Goal: Task Accomplishment & Management: Use online tool/utility

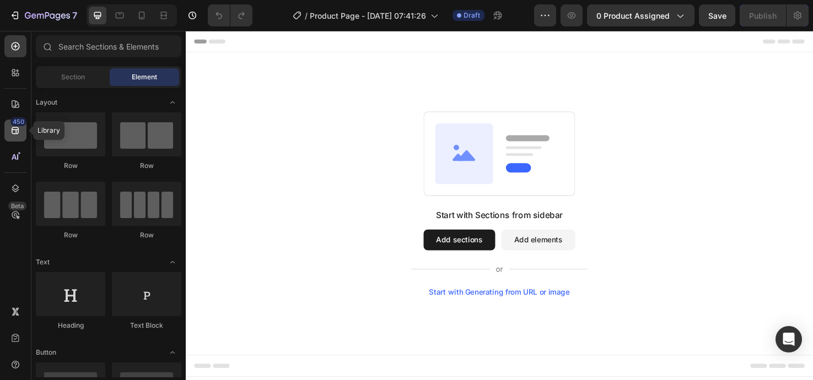
click at [18, 128] on icon at bounding box center [15, 130] width 7 height 7
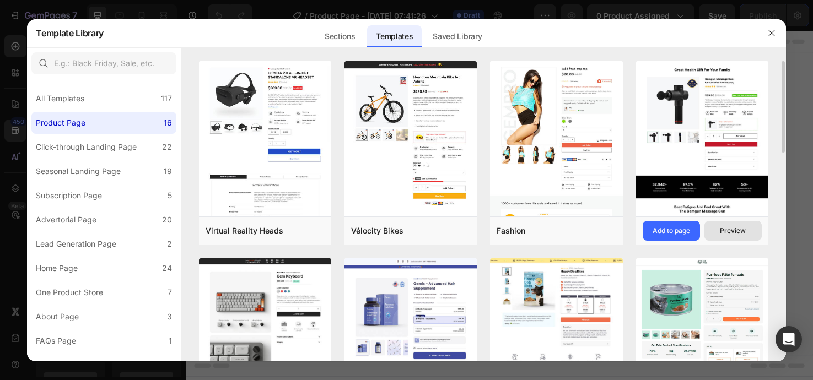
click at [715, 236] on button "Preview" at bounding box center [733, 231] width 57 height 20
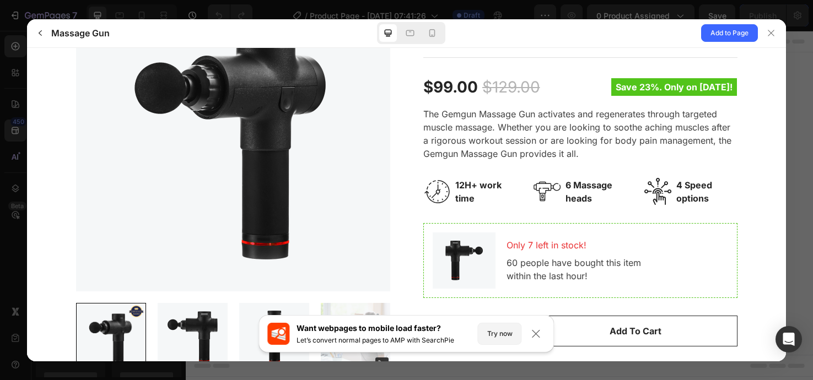
scroll to position [171, 0]
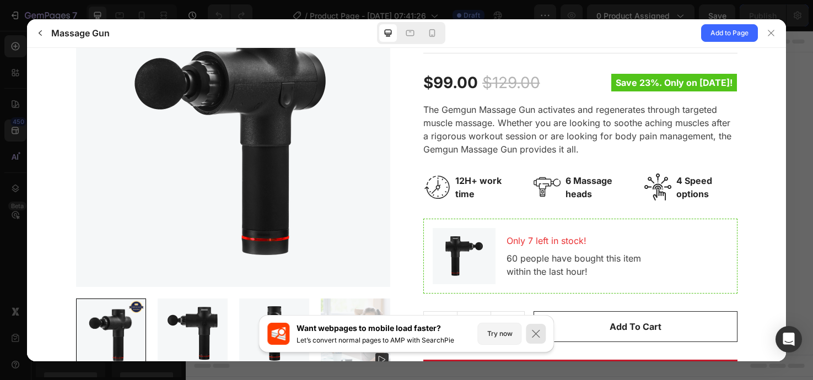
click at [527, 335] on div at bounding box center [537, 334] width 20 height 20
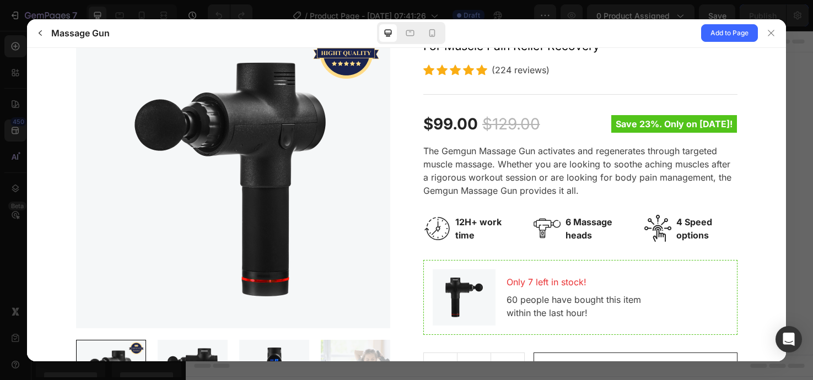
scroll to position [0, 0]
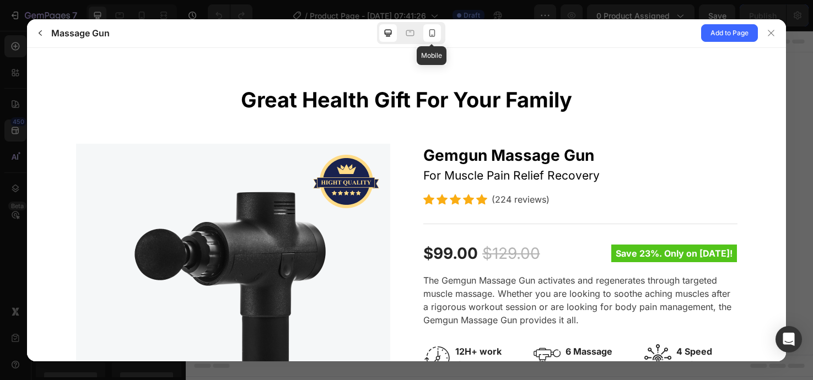
click at [434, 34] on icon at bounding box center [432, 33] width 6 height 8
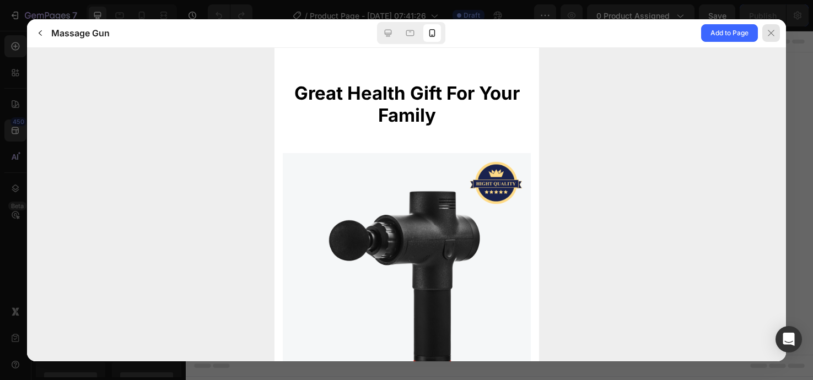
click at [776, 30] on div at bounding box center [772, 33] width 18 height 18
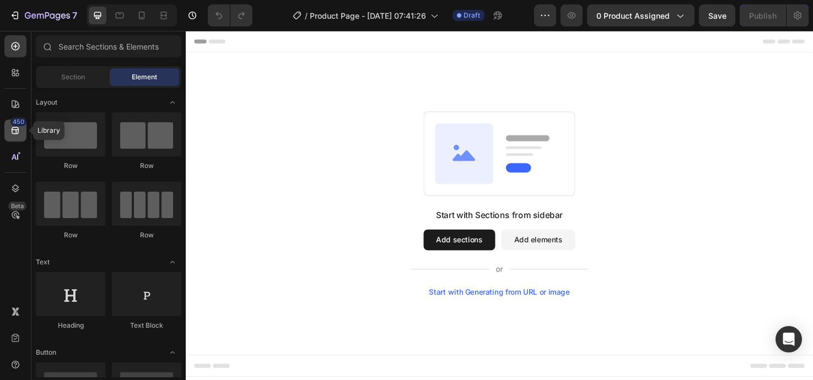
click at [18, 133] on icon at bounding box center [15, 130] width 11 height 11
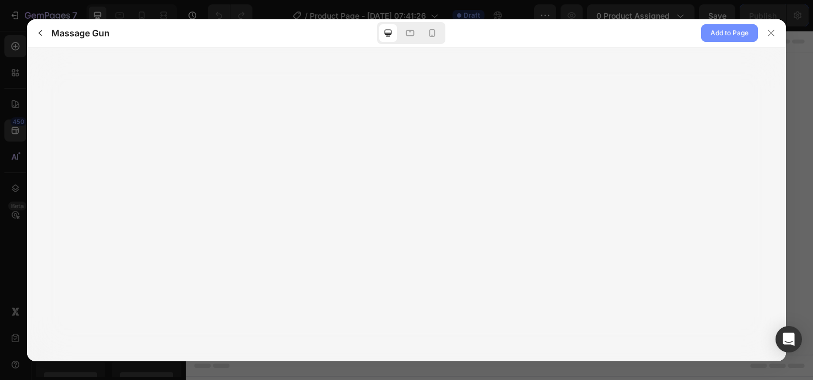
click at [717, 34] on span "Add to Page" at bounding box center [730, 32] width 38 height 13
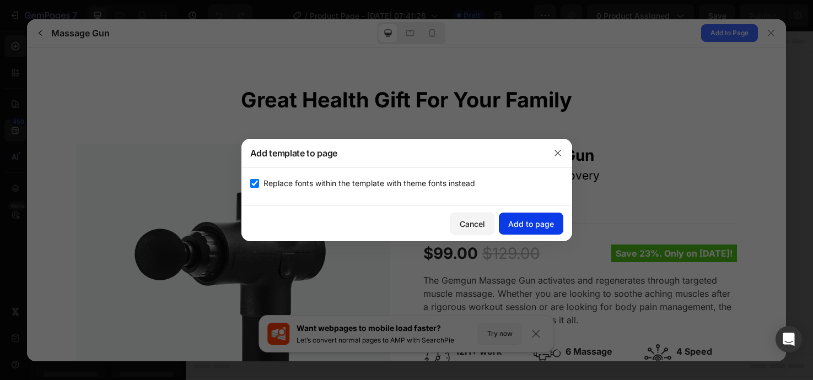
click at [552, 228] on div "Add to page" at bounding box center [531, 224] width 46 height 12
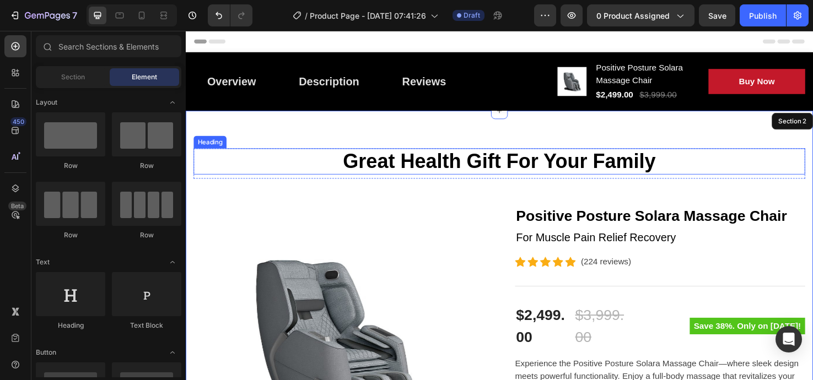
click at [657, 168] on p "Great Health Gift For Your Family" at bounding box center [516, 168] width 643 height 25
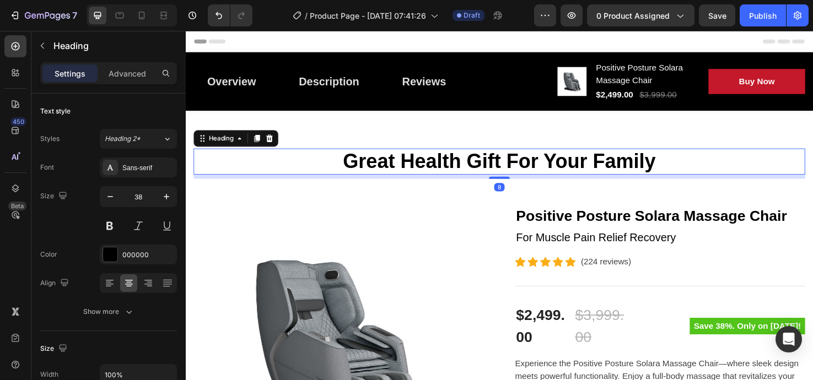
click at [679, 169] on p "Great Health Gift For Your Family" at bounding box center [516, 168] width 643 height 25
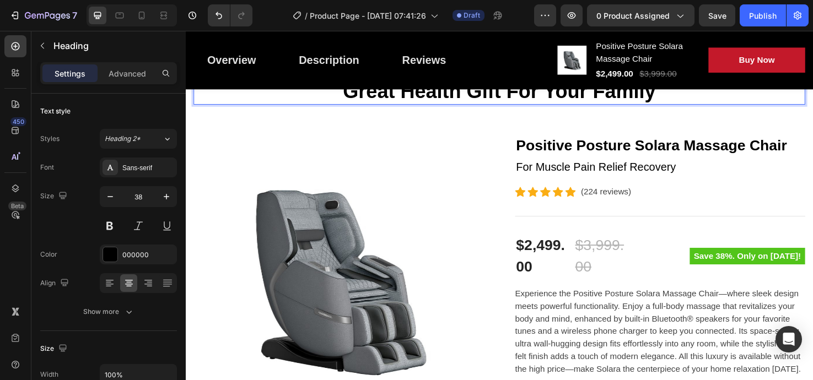
scroll to position [101, 0]
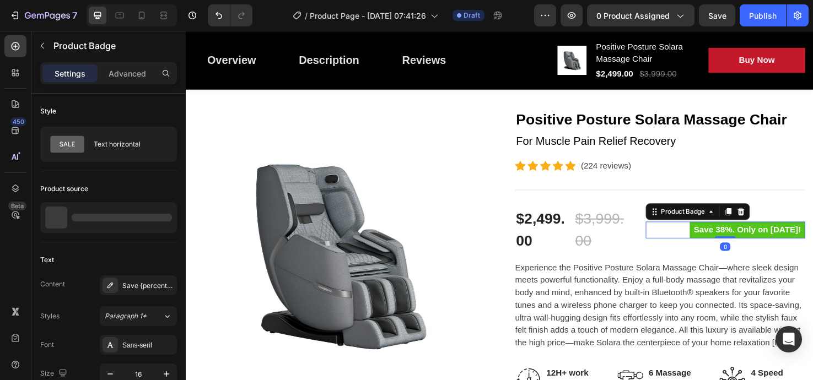
click at [717, 238] on pre "Save 38%. Only on [DATE]!" at bounding box center [778, 241] width 122 height 18
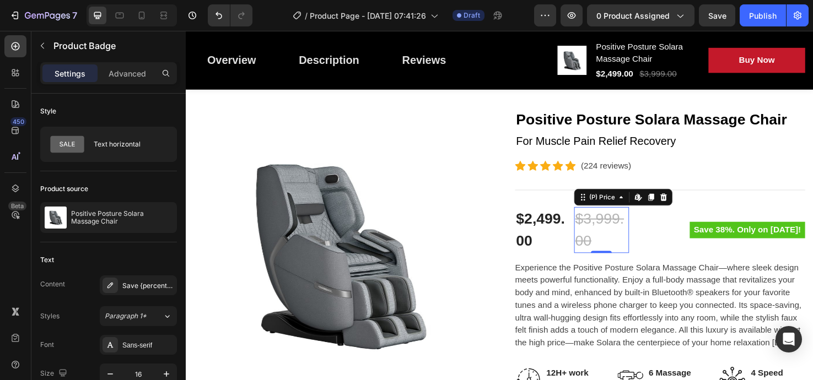
click at [603, 255] on div "$3,999.00" at bounding box center [624, 241] width 58 height 49
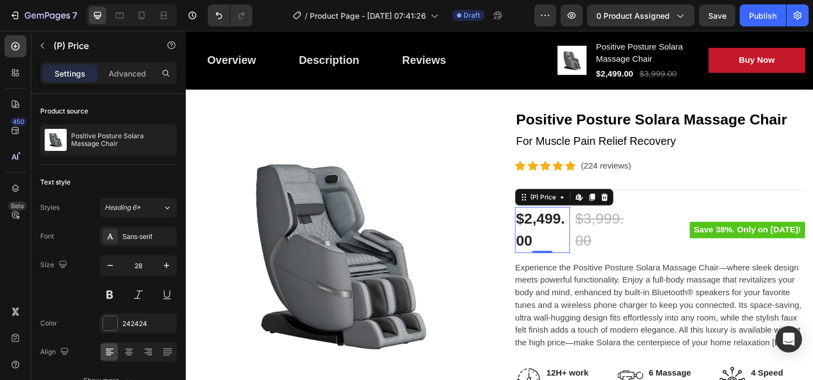
click at [553, 249] on div "$2,499.00" at bounding box center [562, 241] width 58 height 49
click at [539, 253] on div "$2,499.00" at bounding box center [562, 241] width 58 height 49
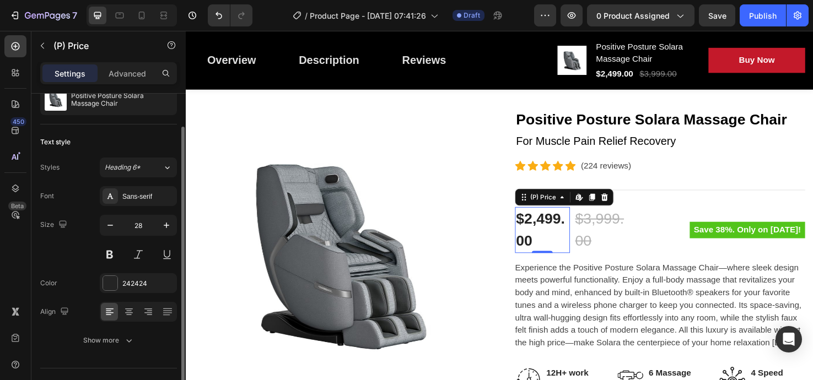
scroll to position [63, 0]
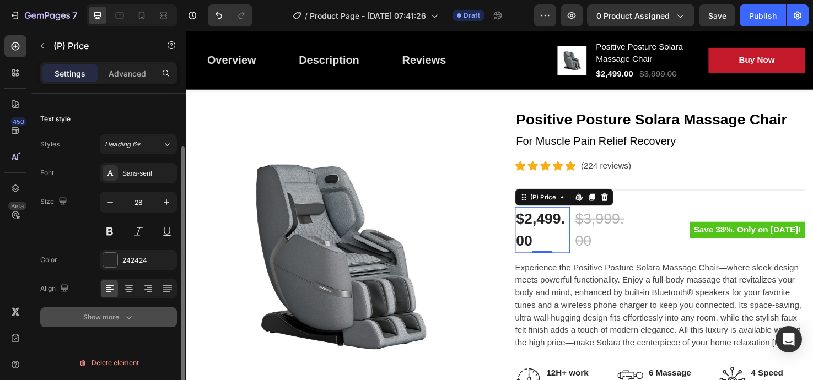
click at [127, 315] on icon "button" at bounding box center [129, 317] width 11 height 11
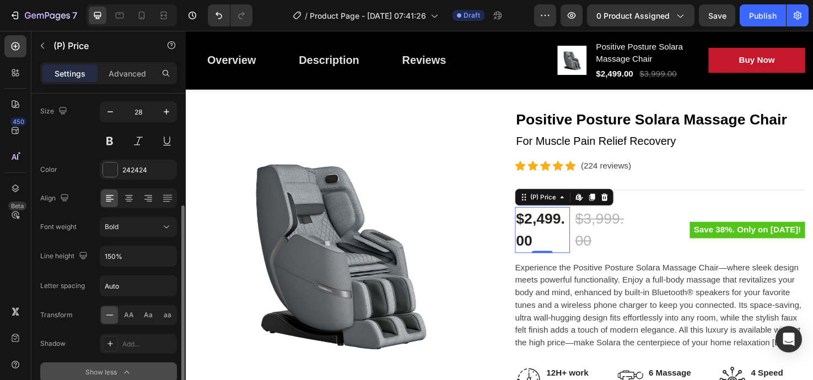
scroll to position [209, 0]
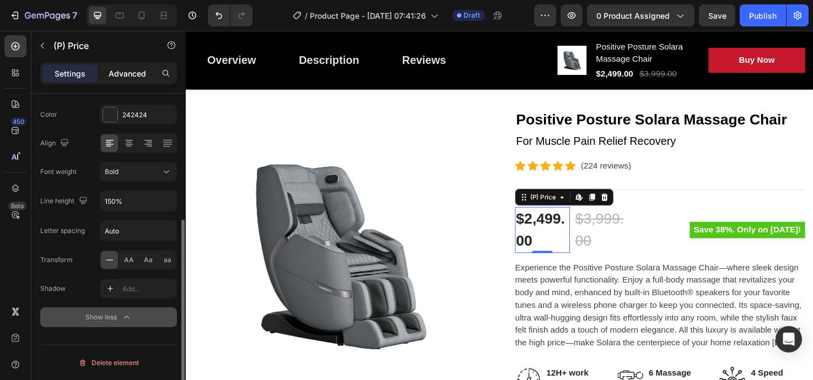
click at [132, 78] on p "Advanced" at bounding box center [127, 74] width 37 height 12
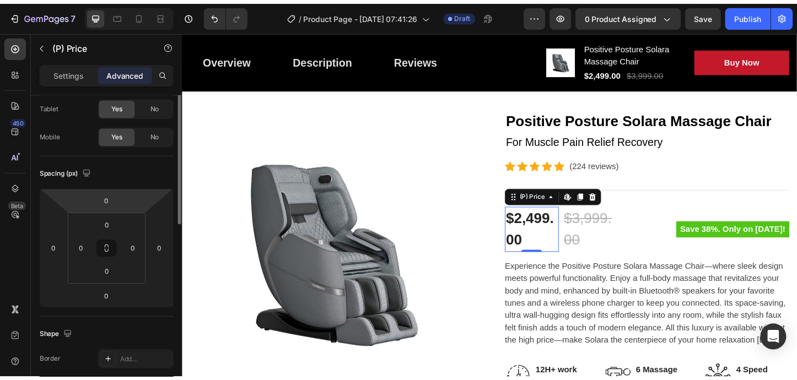
scroll to position [0, 0]
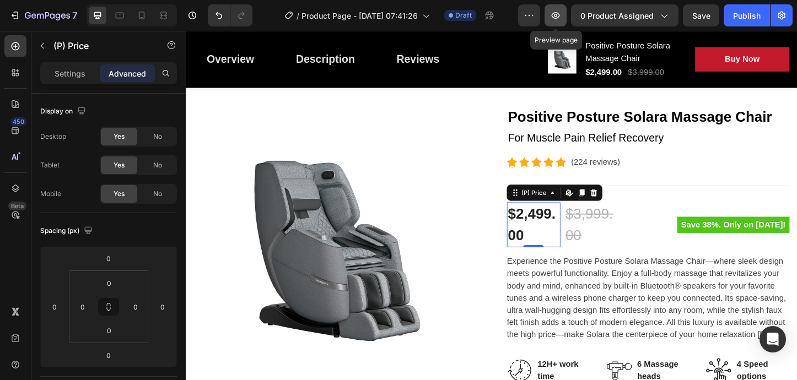
click at [552, 20] on icon "button" at bounding box center [555, 15] width 11 height 11
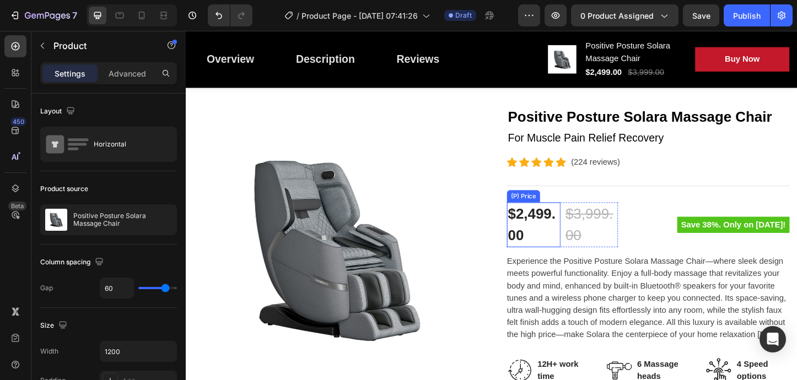
click at [550, 209] on div "(P) Price" at bounding box center [550, 210] width 31 height 10
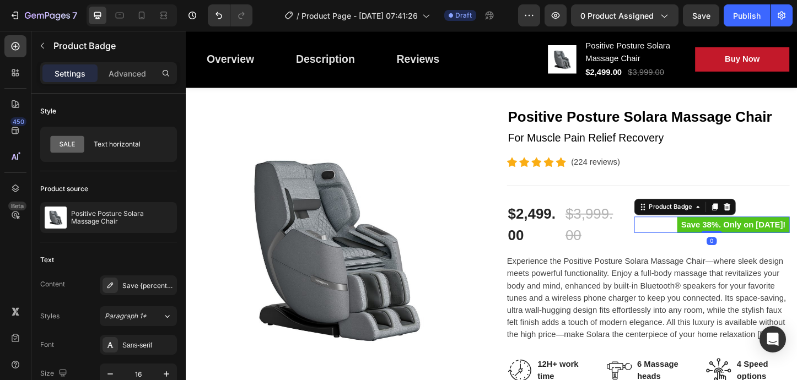
click at [717, 240] on pre "Save 38%. Only on [DATE]!" at bounding box center [778, 241] width 122 height 18
click at [771, 226] on icon at bounding box center [771, 222] width 7 height 8
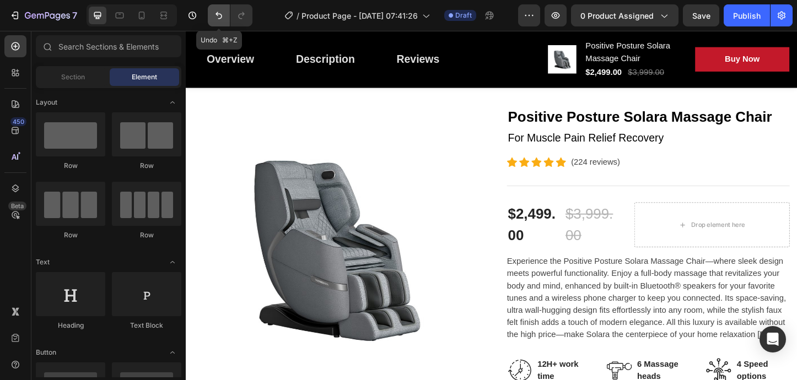
click at [216, 14] on icon "Undo/Redo" at bounding box center [218, 15] width 11 height 11
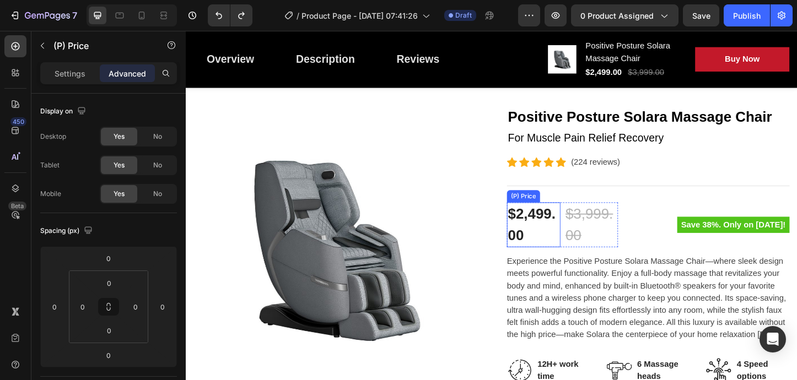
click at [572, 240] on div "$2,499.00" at bounding box center [562, 241] width 58 height 49
click at [80, 73] on p "Settings" at bounding box center [70, 74] width 31 height 12
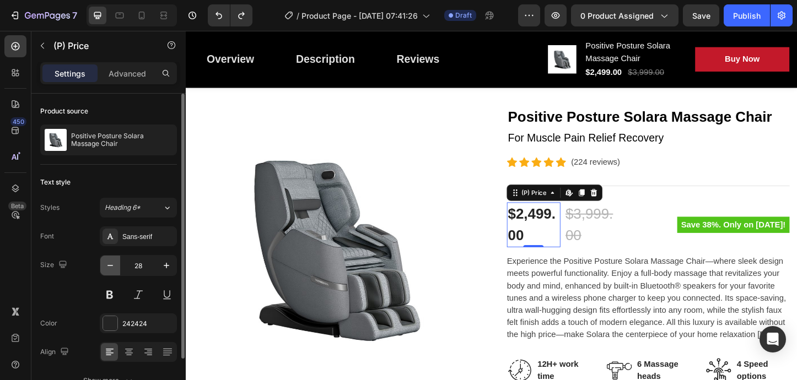
click at [109, 265] on icon "button" at bounding box center [110, 265] width 11 height 11
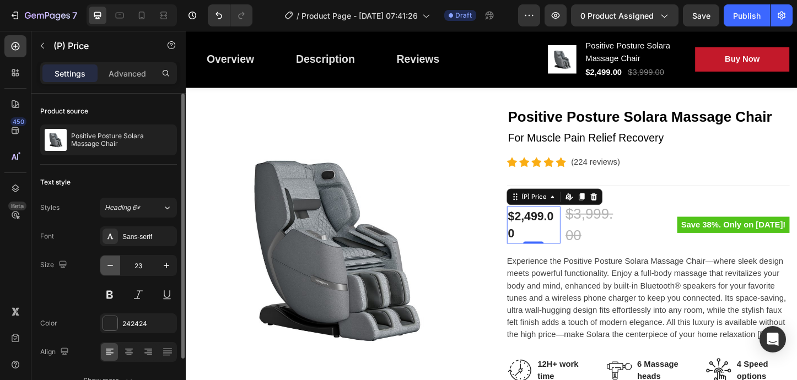
click at [109, 265] on icon "button" at bounding box center [110, 265] width 11 height 11
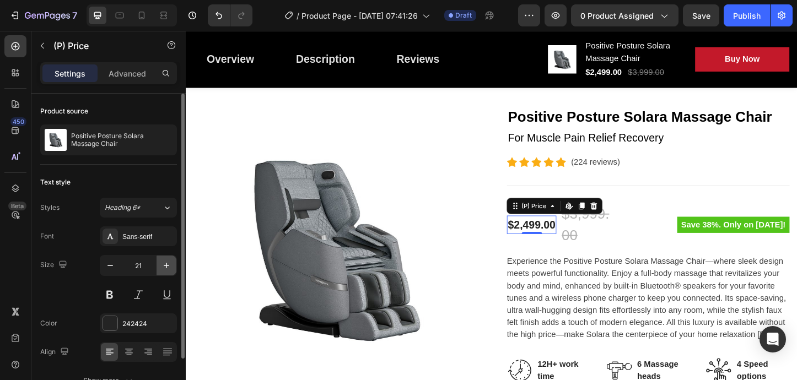
click at [164, 269] on icon "button" at bounding box center [166, 265] width 11 height 11
type input "22"
click at [608, 250] on div "$3,999.00" at bounding box center [624, 241] width 60 height 49
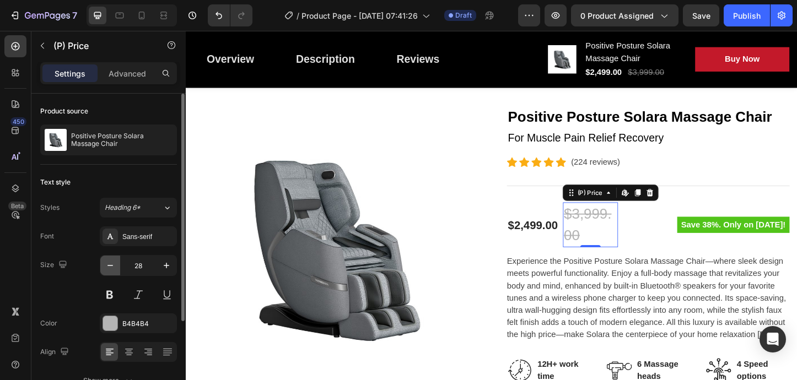
click at [109, 267] on icon "button" at bounding box center [110, 265] width 11 height 11
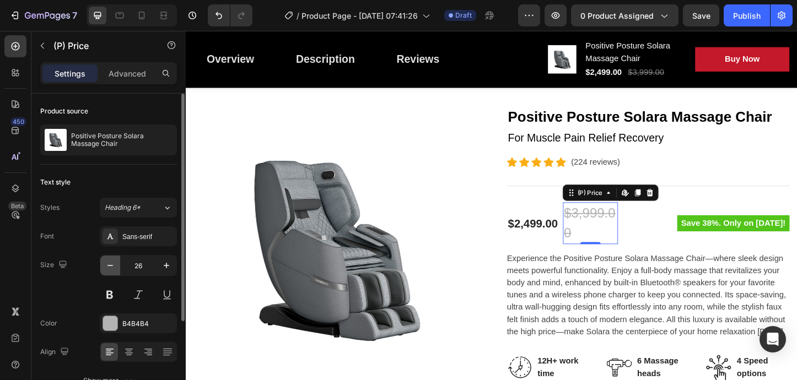
click at [109, 267] on icon "button" at bounding box center [110, 265] width 11 height 11
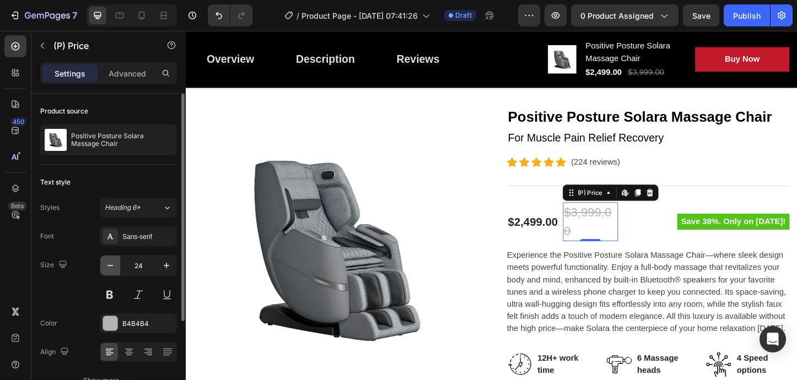
click at [109, 267] on icon "button" at bounding box center [110, 265] width 11 height 11
type input "23"
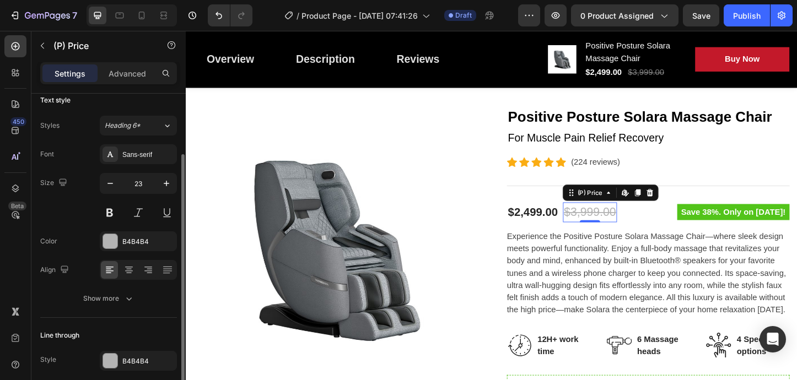
scroll to position [85, 0]
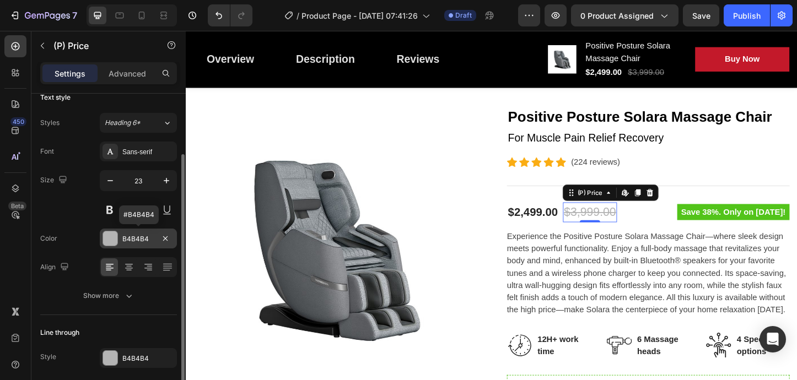
click at [108, 240] on div at bounding box center [110, 239] width 14 height 14
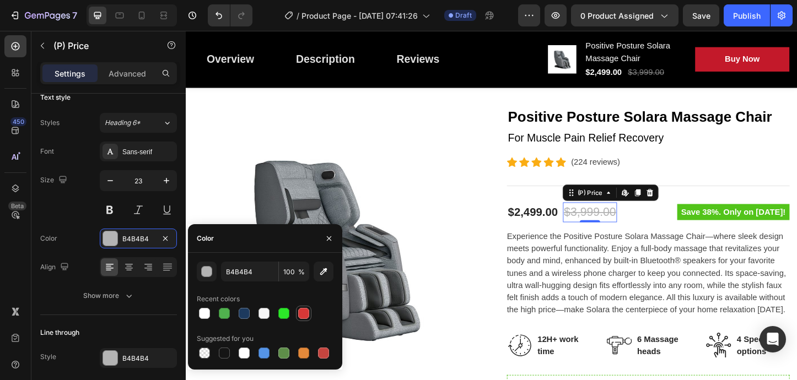
click at [304, 316] on div at bounding box center [303, 313] width 11 height 11
type input "D63837"
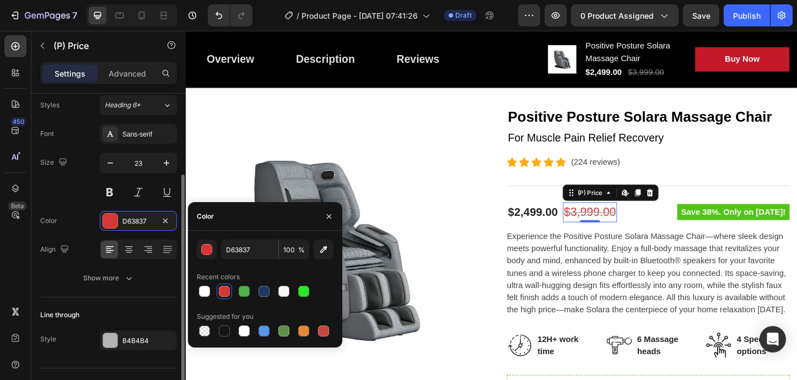
scroll to position [108, 0]
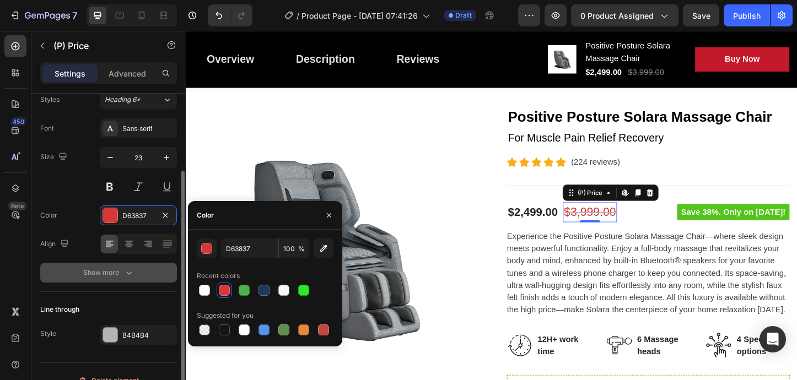
click at [138, 274] on button "Show more" at bounding box center [108, 273] width 137 height 20
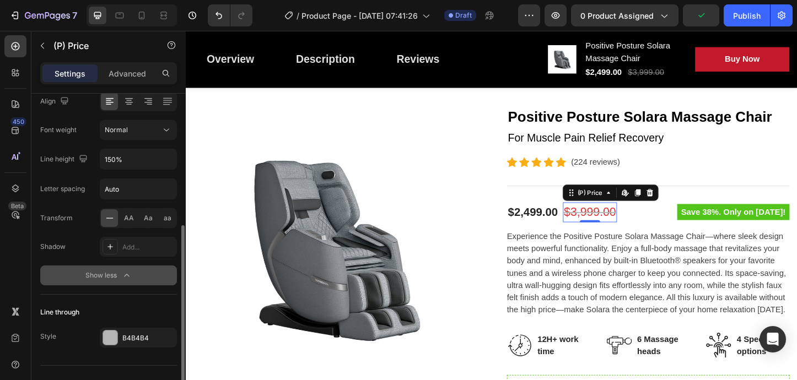
scroll to position [271, 0]
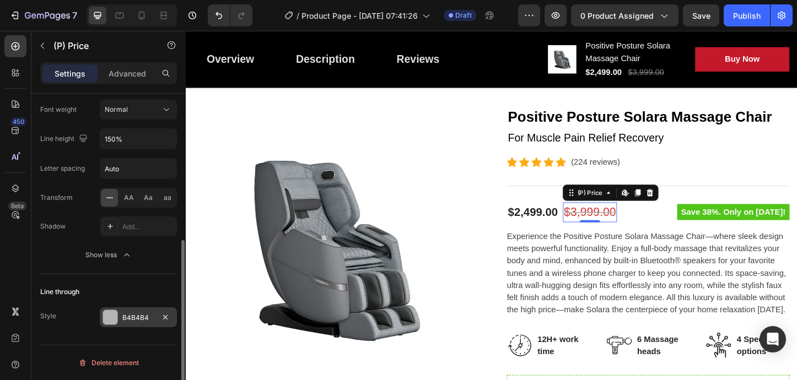
click at [113, 316] on div at bounding box center [110, 317] width 14 height 14
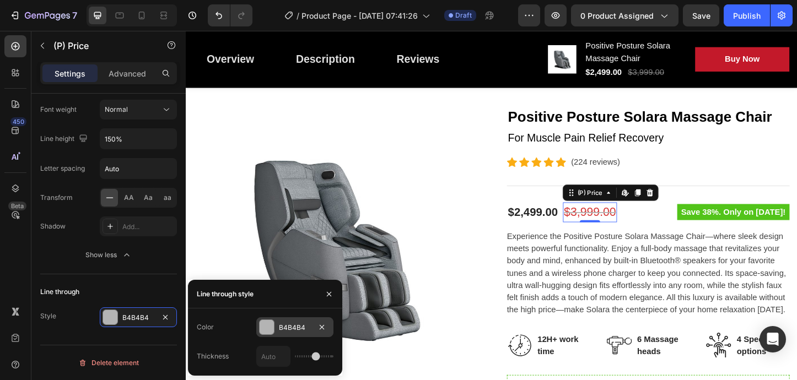
click at [264, 328] on div at bounding box center [267, 327] width 14 height 14
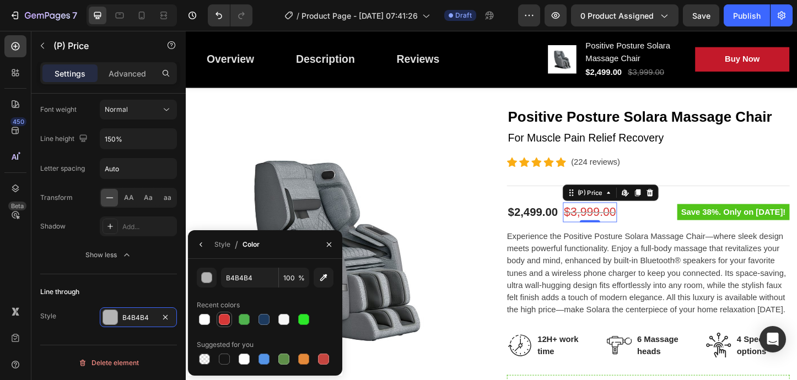
click at [226, 319] on div at bounding box center [224, 319] width 11 height 11
type input "D63837"
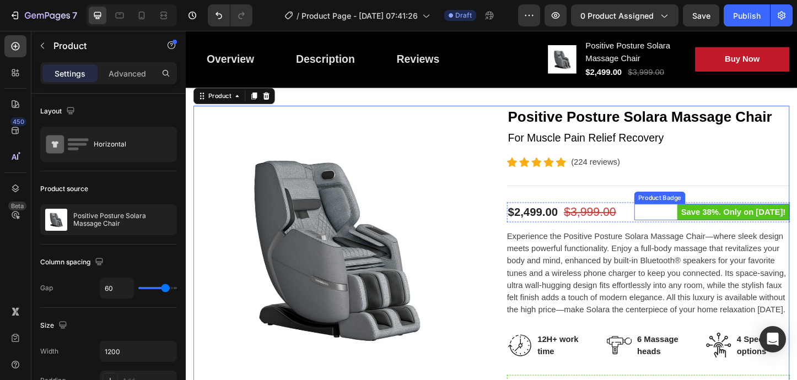
click at [718, 225] on pre "Save 38%. Only on [DATE]!" at bounding box center [778, 227] width 122 height 18
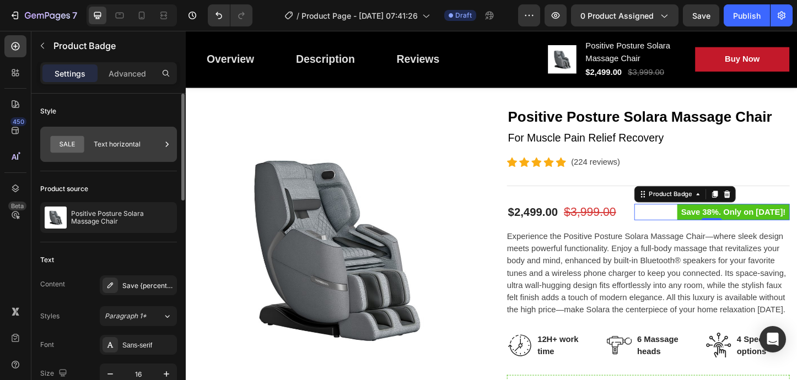
click at [74, 143] on icon at bounding box center [67, 144] width 34 height 17
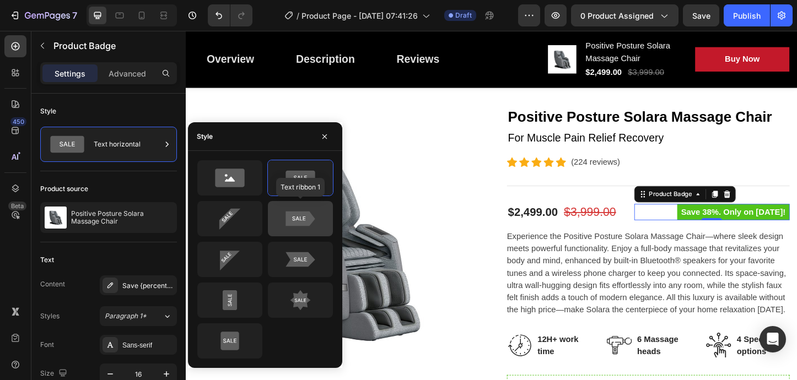
click at [296, 217] on icon at bounding box center [300, 219] width 29 height 15
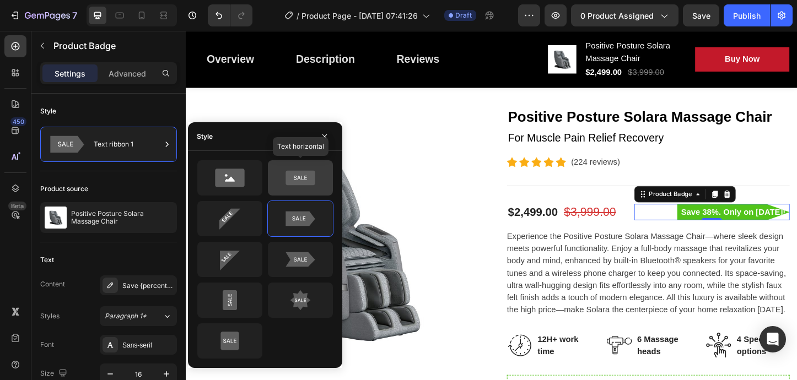
click at [288, 184] on icon at bounding box center [300, 178] width 29 height 15
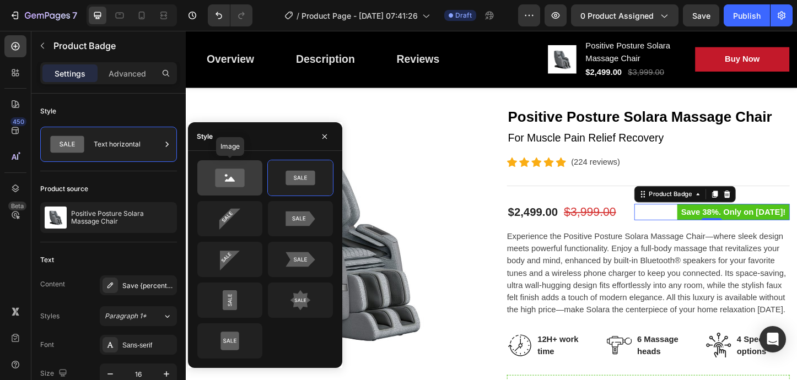
click at [236, 181] on icon at bounding box center [229, 178] width 29 height 18
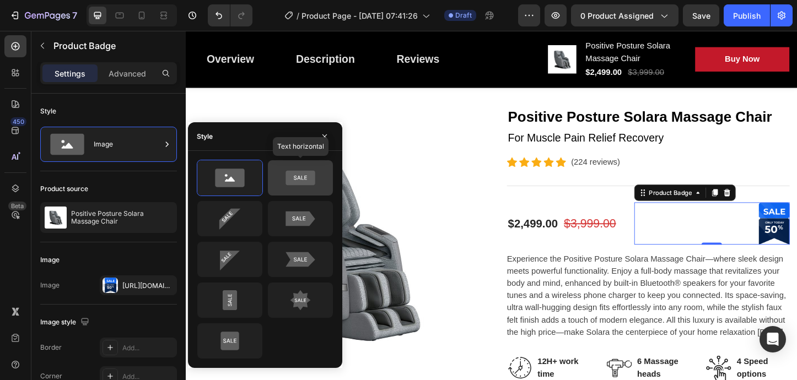
click at [296, 187] on icon at bounding box center [301, 178] width 52 height 22
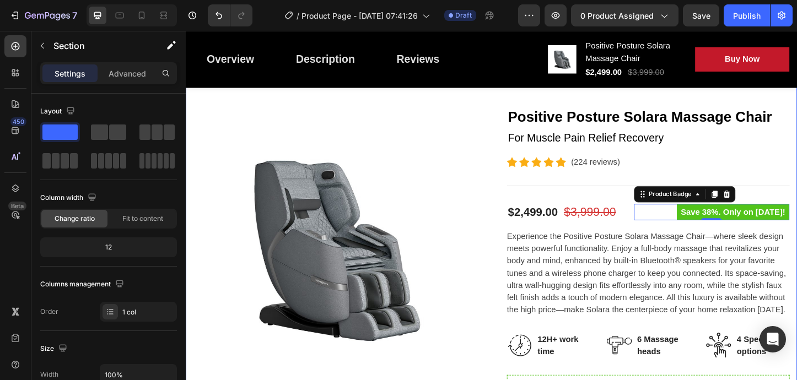
click at [303, 110] on div "Great Health Gift For Your Family Heading Row Product Images Positive Posture S…" at bounding box center [516, 381] width 645 height 657
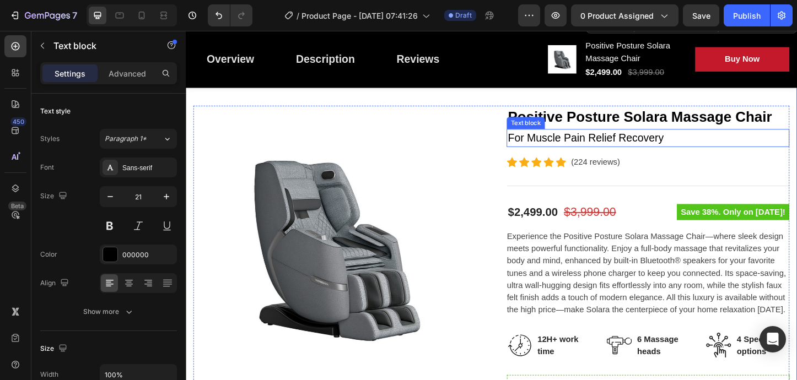
click at [631, 143] on p "For Muscle Pain Relief Recovery" at bounding box center [686, 147] width 304 height 18
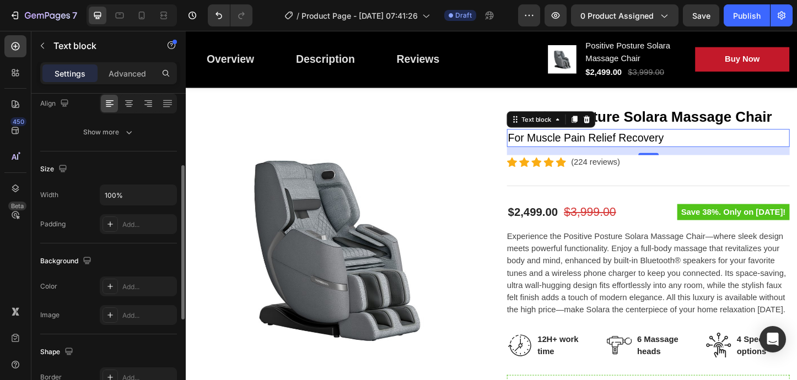
scroll to position [186, 0]
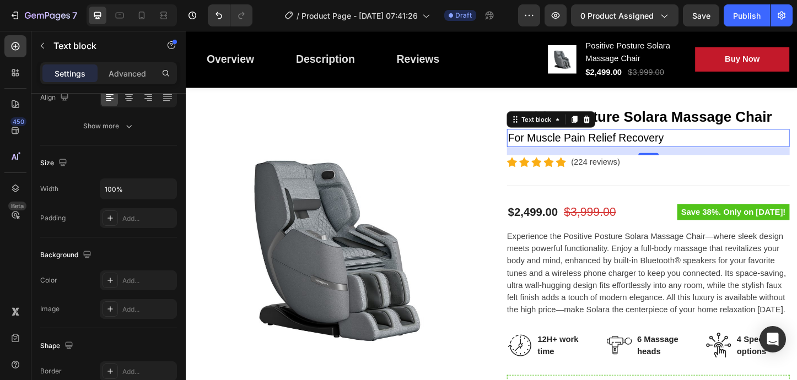
click at [710, 148] on p "For Muscle Pain Relief Recovery" at bounding box center [686, 147] width 304 height 18
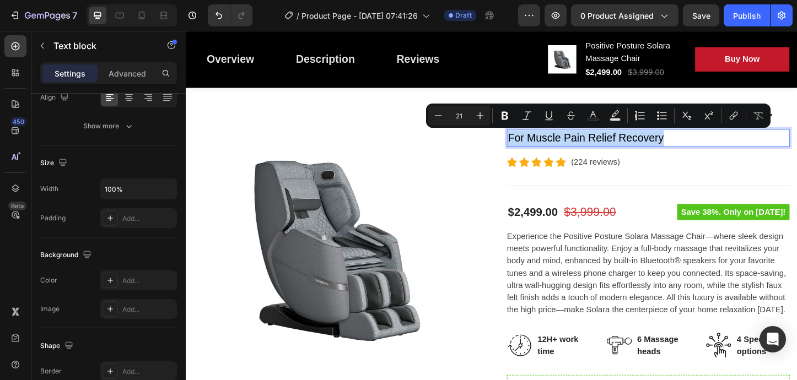
drag, startPoint x: 704, startPoint y: 147, endPoint x: 536, endPoint y: 147, distance: 167.6
click at [536, 147] on p "For Muscle Pain Relief Recovery" at bounding box center [686, 147] width 304 height 18
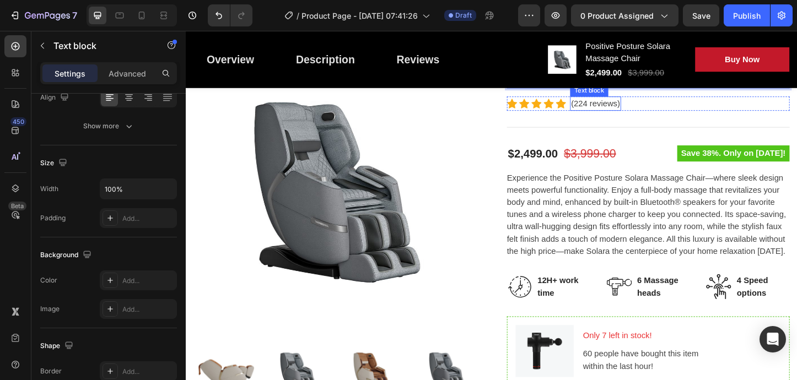
scroll to position [176, 0]
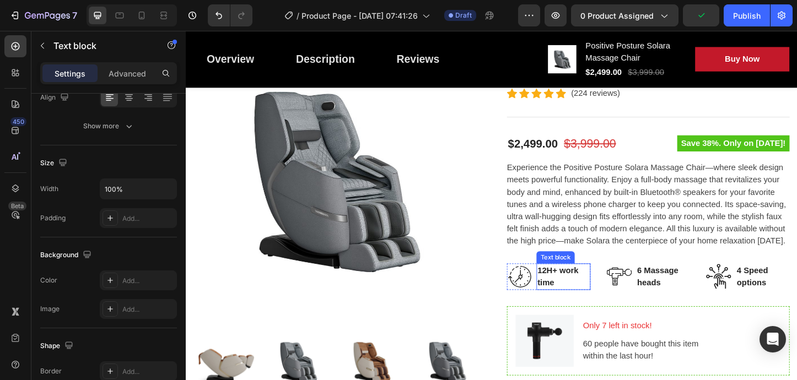
click at [575, 299] on p "12H+ work time" at bounding box center [594, 297] width 56 height 26
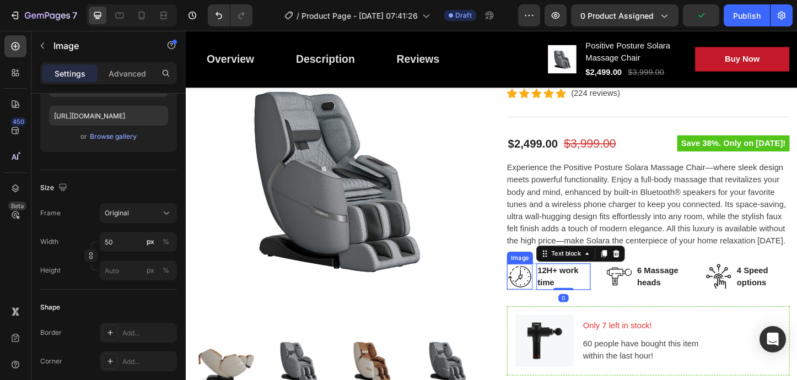
click at [551, 298] on img at bounding box center [547, 297] width 28 height 28
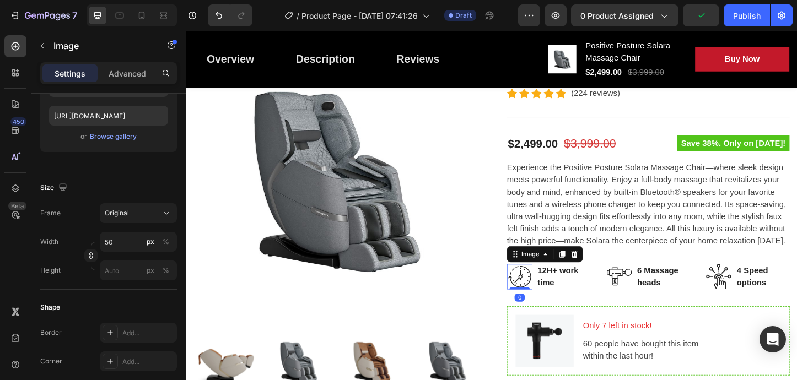
scroll to position [0, 0]
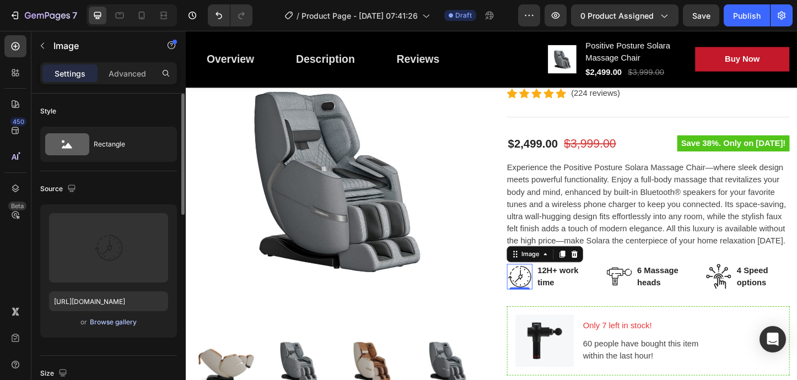
click at [103, 324] on div "Browse gallery" at bounding box center [113, 323] width 47 height 10
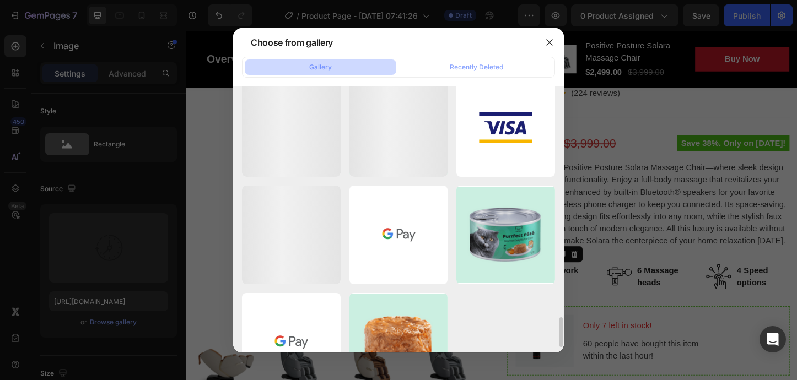
scroll to position [2104, 0]
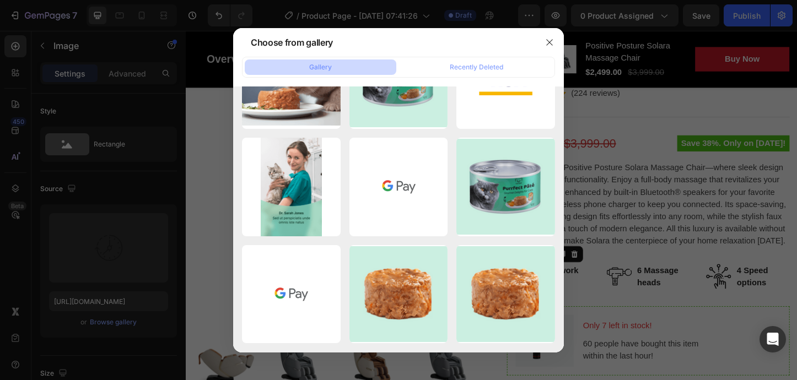
click at [316, 66] on div "Gallery" at bounding box center [320, 67] width 23 height 10
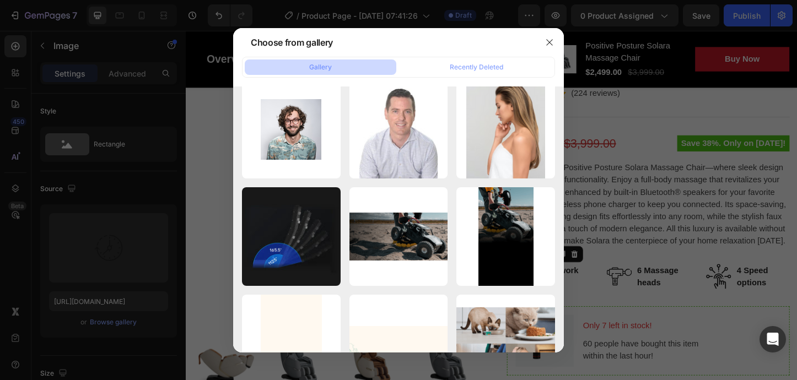
scroll to position [0, 0]
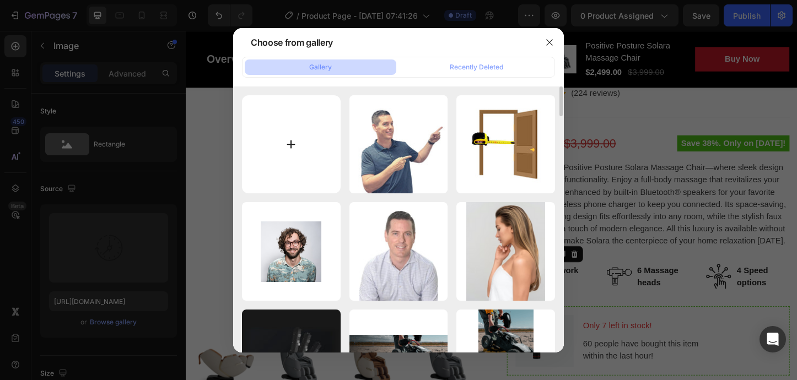
click at [273, 136] on input "file" at bounding box center [291, 144] width 99 height 99
click at [551, 41] on icon "button" at bounding box center [549, 42] width 9 height 9
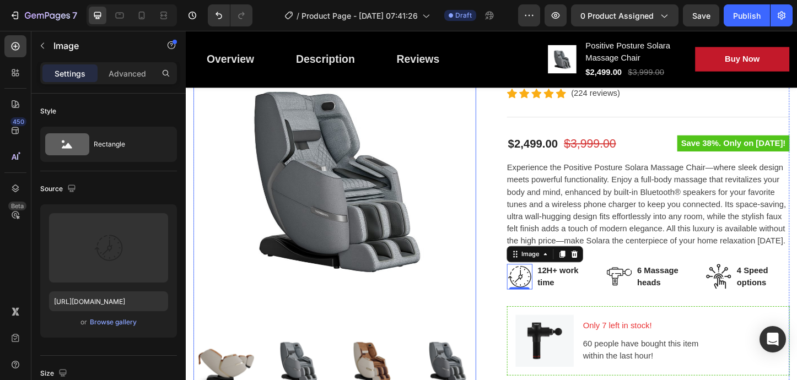
click at [486, 257] on img at bounding box center [347, 190] width 306 height 306
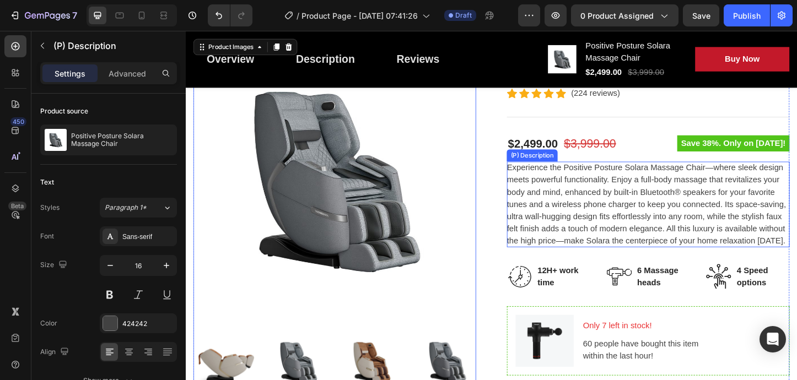
click at [641, 221] on span "Experience the Positive Posture Solara Massage Chair—where sleek design meets p…" at bounding box center [684, 218] width 302 height 89
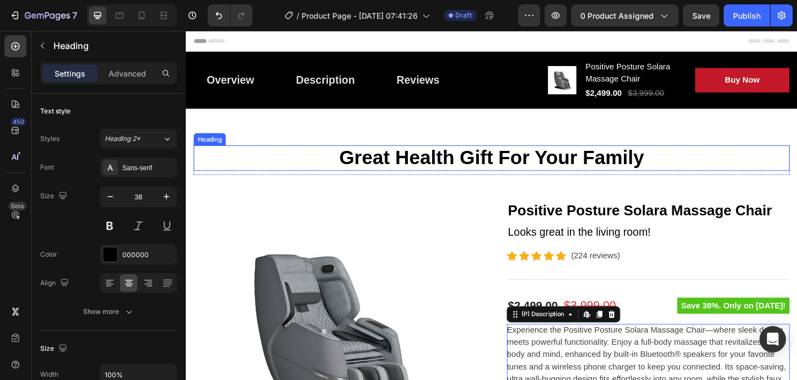
click at [570, 166] on p "Great Health Gift For Your Family" at bounding box center [516, 168] width 643 height 25
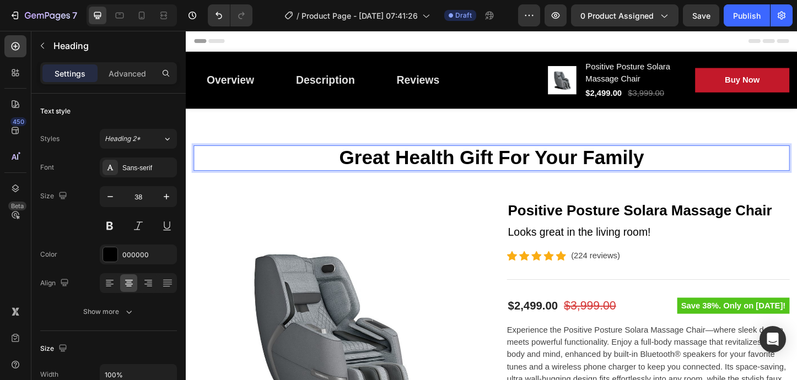
click at [680, 167] on p "Great Health Gift For Your Family" at bounding box center [516, 168] width 643 height 25
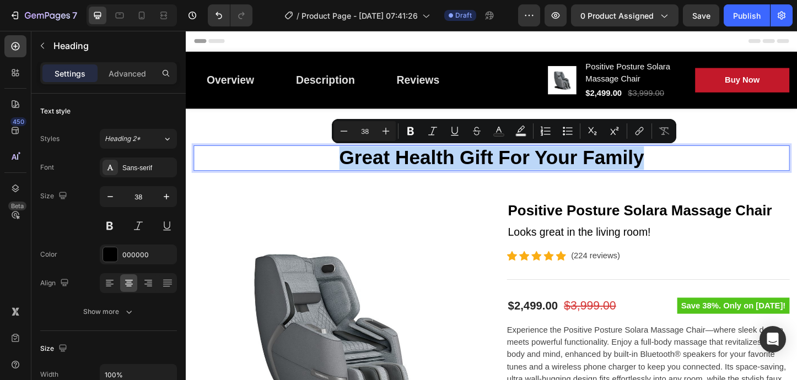
drag, startPoint x: 680, startPoint y: 167, endPoint x: 356, endPoint y: 173, distance: 323.7
click at [356, 173] on p "Great Health Gift For Your Family" at bounding box center [516, 168] width 643 height 25
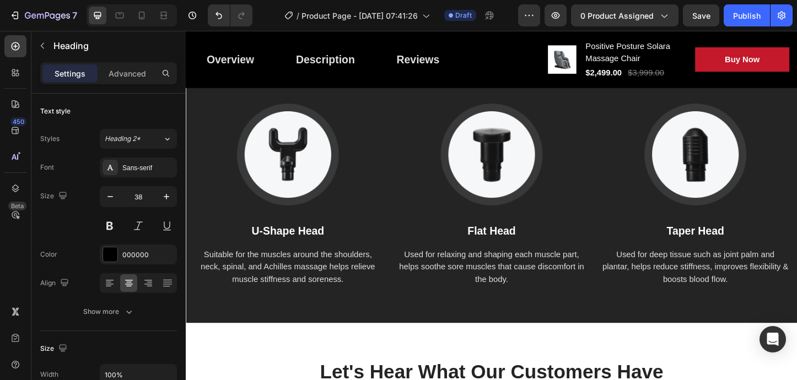
scroll to position [1892, 0]
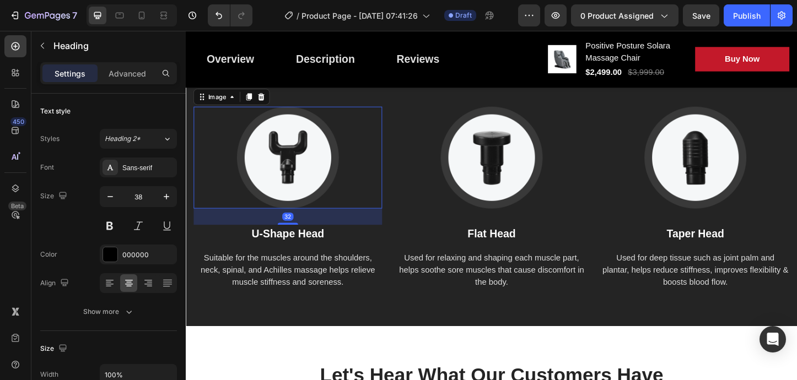
click at [299, 183] on img at bounding box center [296, 168] width 110 height 110
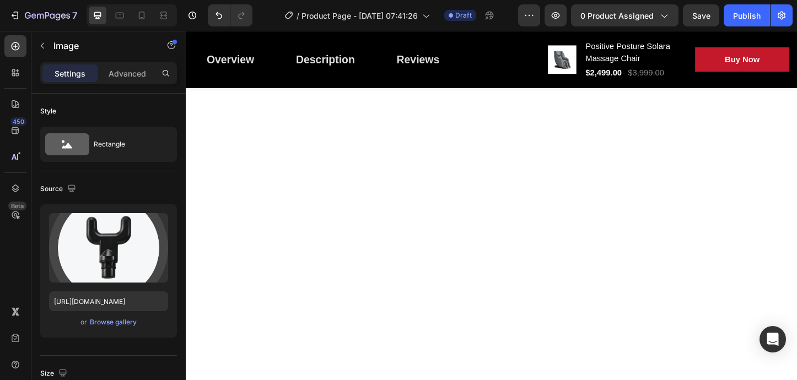
scroll to position [0, 0]
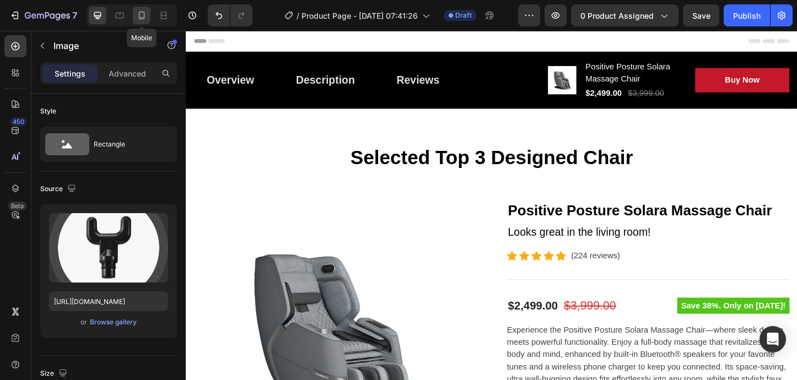
click at [143, 16] on icon at bounding box center [141, 15] width 11 height 11
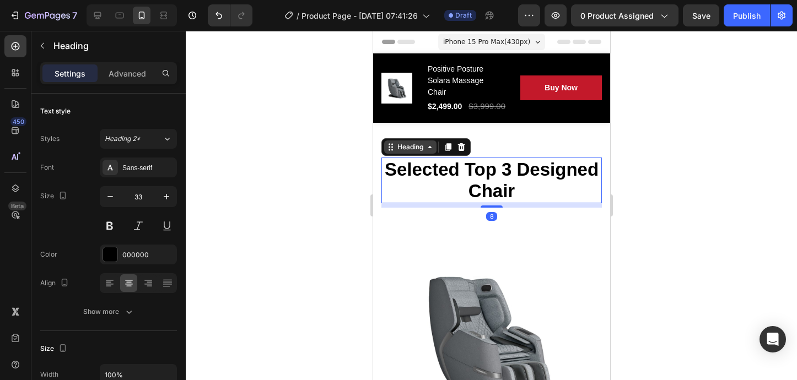
click at [408, 154] on div "Heading" at bounding box center [425, 147] width 89 height 18
click at [462, 149] on icon at bounding box center [461, 147] width 7 height 8
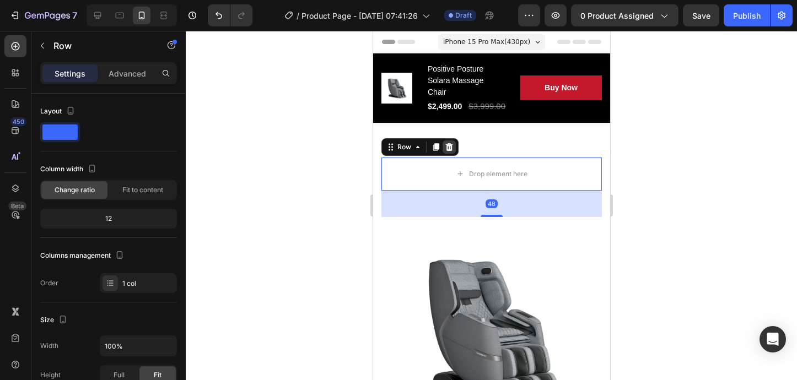
click at [453, 147] on icon at bounding box center [448, 147] width 9 height 9
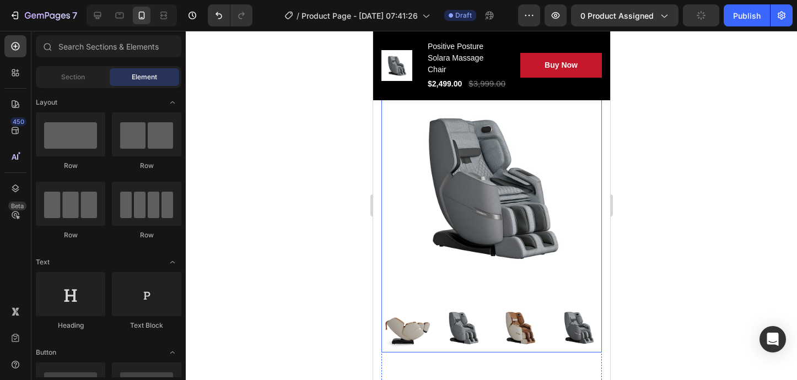
scroll to position [181, 0]
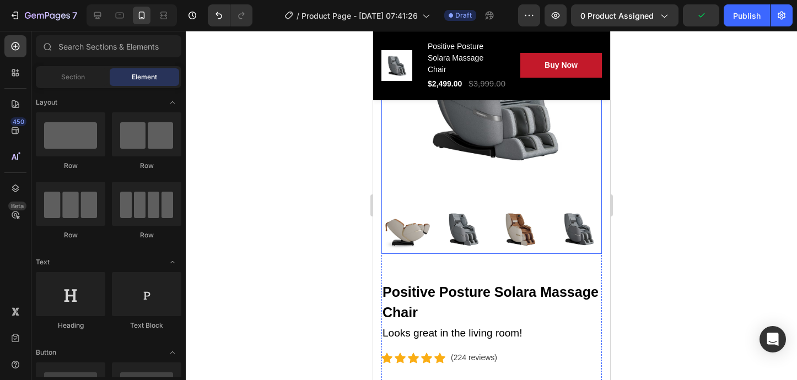
click at [527, 223] on img at bounding box center [520, 229] width 50 height 50
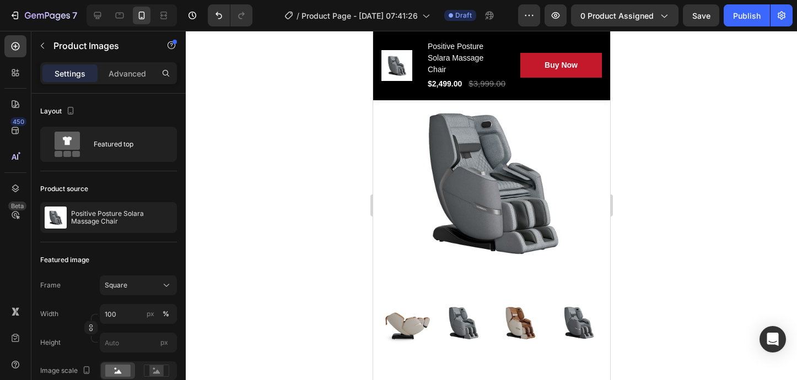
scroll to position [104, 0]
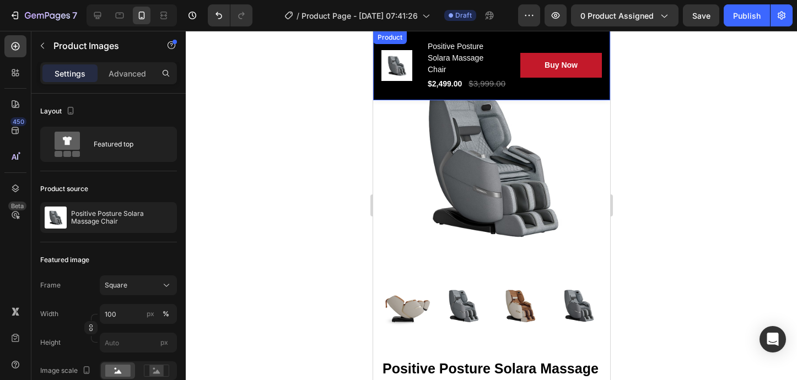
click at [391, 37] on div "Product" at bounding box center [389, 38] width 29 height 10
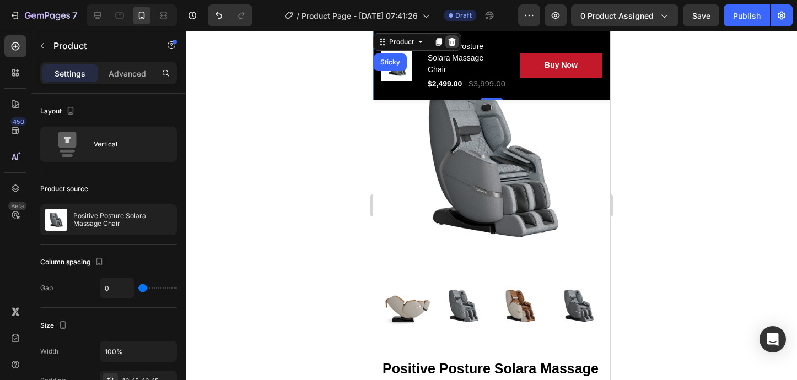
click at [452, 43] on icon at bounding box center [451, 42] width 7 height 8
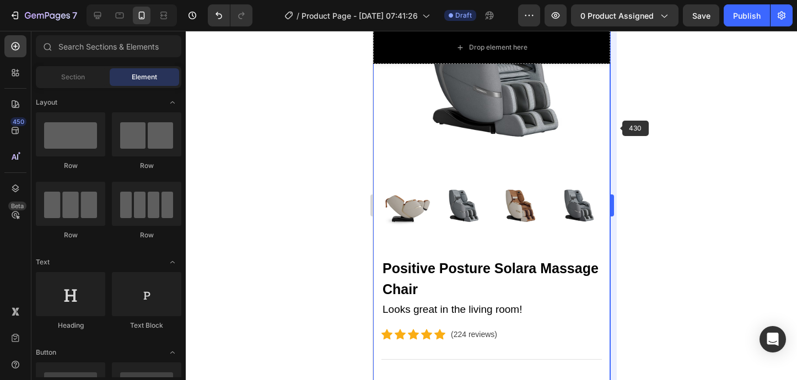
scroll to position [170, 0]
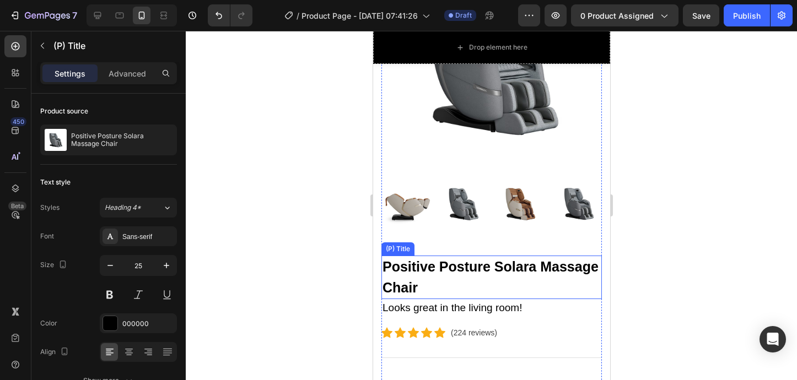
click at [507, 265] on h2 "Positive Posture Solara Massage Chair" at bounding box center [491, 278] width 221 height 44
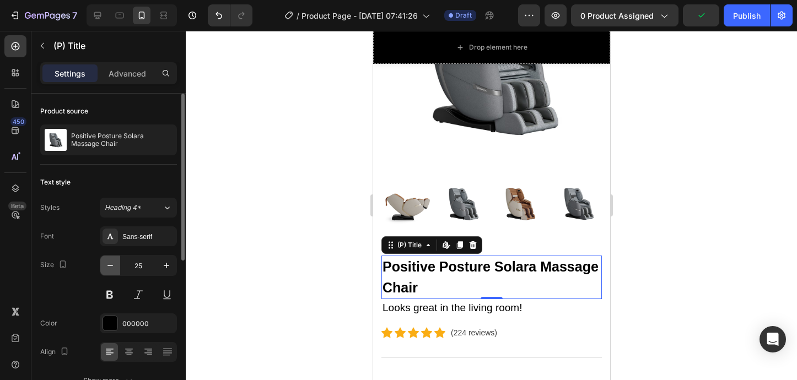
click at [110, 266] on icon "button" at bounding box center [111, 265] width 6 height 1
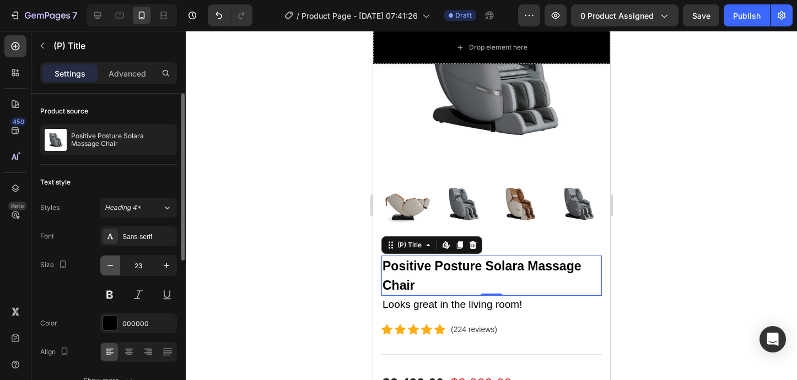
click at [110, 266] on icon "button" at bounding box center [111, 265] width 6 height 1
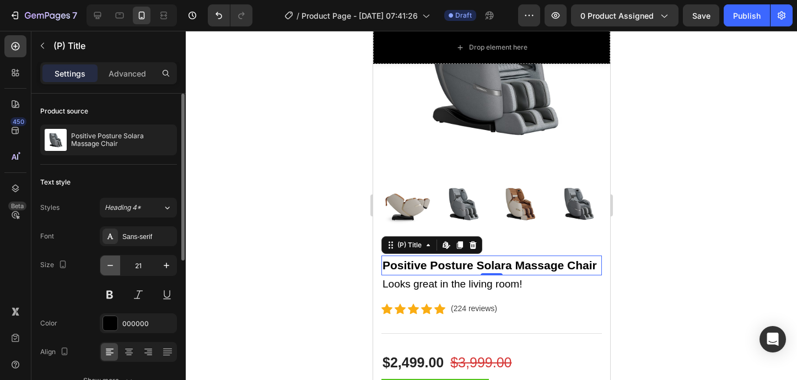
click at [110, 266] on icon "button" at bounding box center [111, 265] width 6 height 1
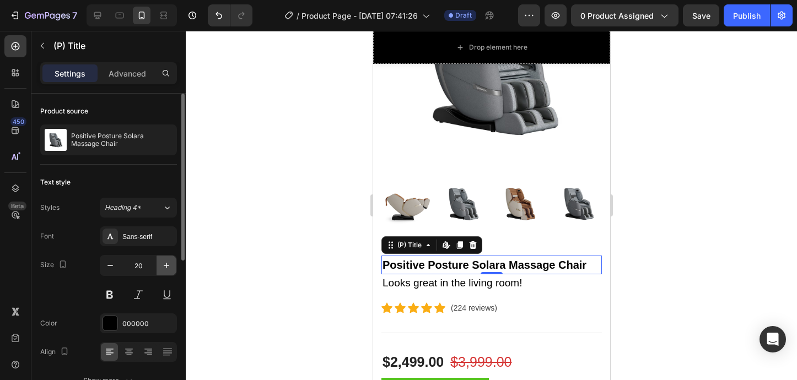
click at [171, 269] on icon "button" at bounding box center [166, 265] width 11 height 11
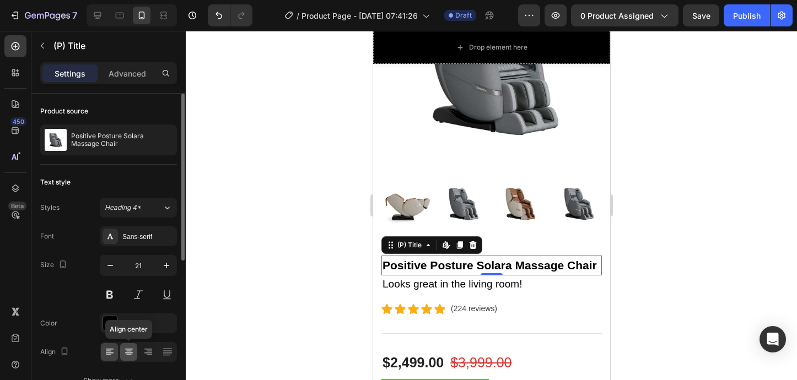
click at [130, 345] on div at bounding box center [128, 353] width 17 height 18
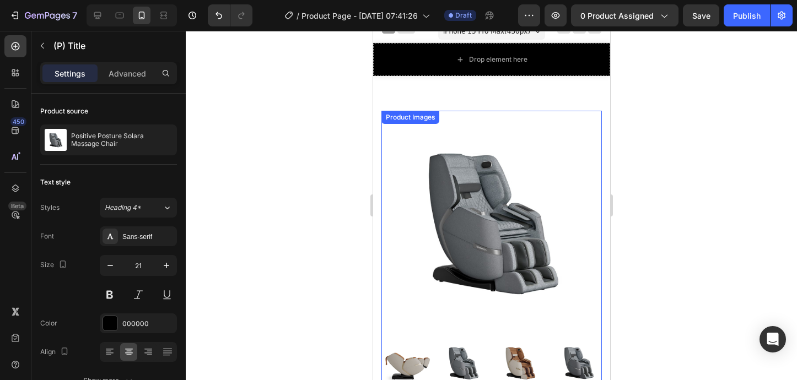
scroll to position [0, 0]
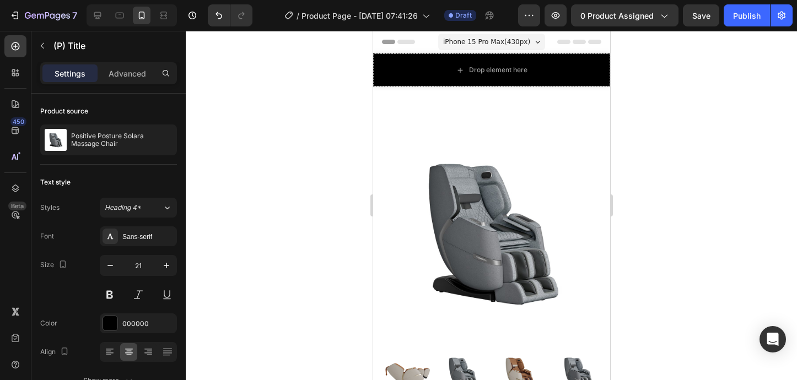
click at [536, 41] on icon at bounding box center [537, 42] width 4 height 2
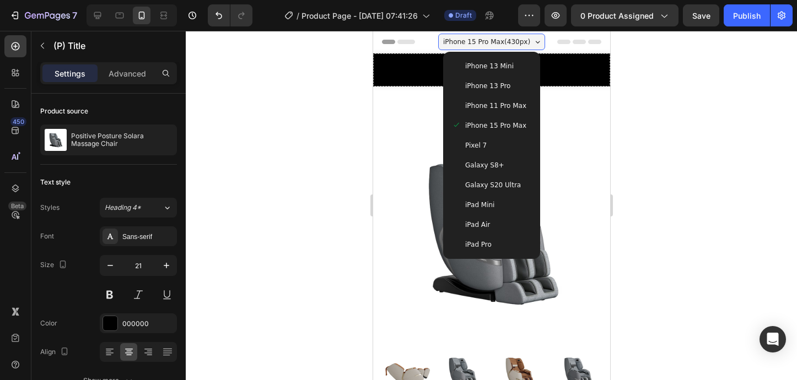
click at [515, 106] on span "iPhone 11 Pro Max" at bounding box center [495, 105] width 61 height 11
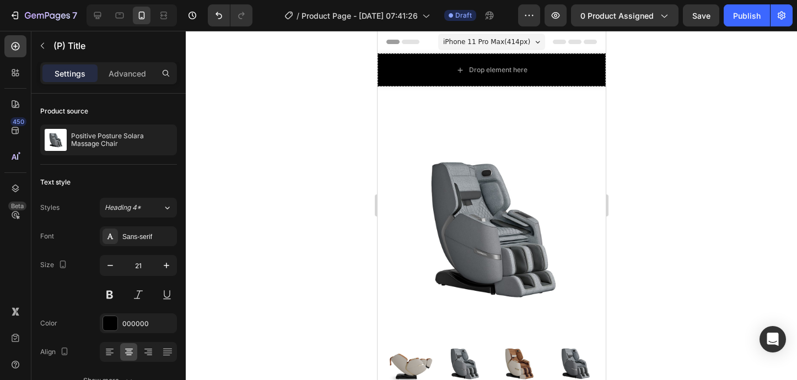
click at [516, 40] on span "iPhone 11 Pro Max ( 414 px)" at bounding box center [486, 41] width 87 height 11
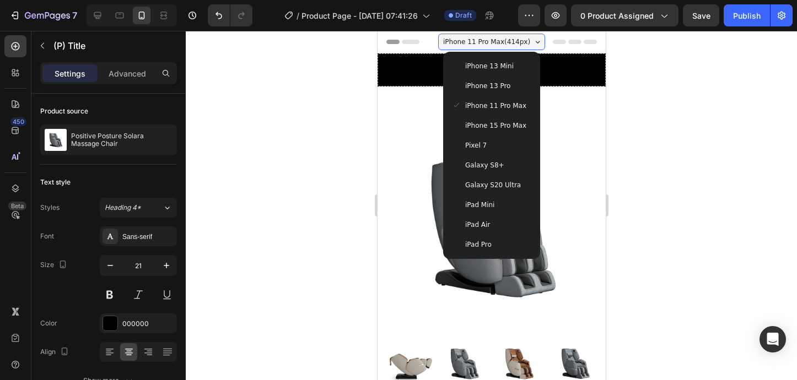
click at [509, 201] on div "iPad Mini" at bounding box center [491, 205] width 79 height 11
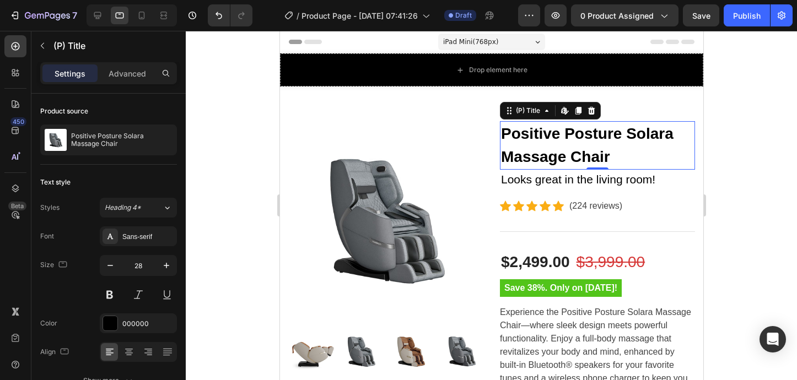
click at [524, 41] on div "iPad Mini ( 768 px)" at bounding box center [491, 42] width 107 height 17
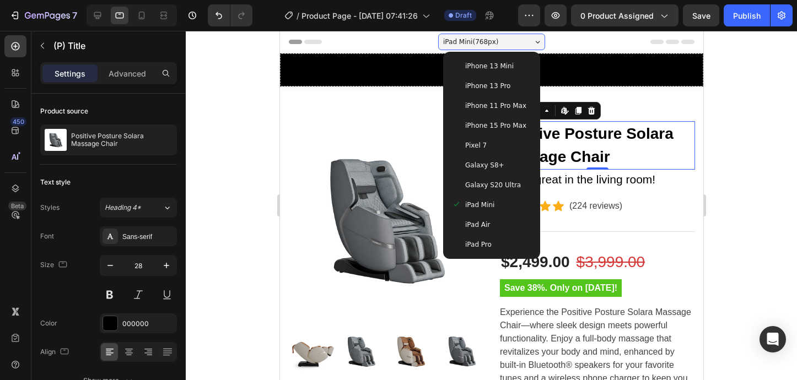
click at [500, 83] on span "iPhone 13 Pro" at bounding box center [487, 86] width 45 height 11
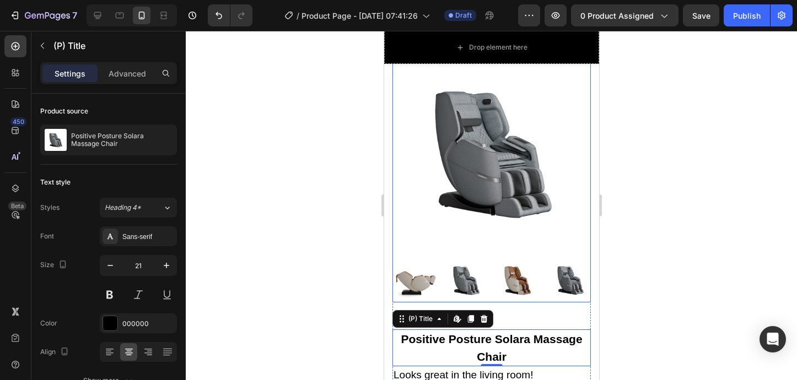
scroll to position [61, 0]
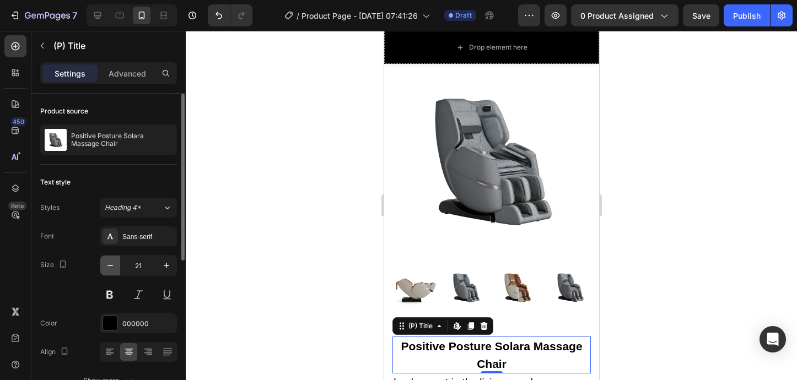
click at [112, 267] on icon "button" at bounding box center [110, 265] width 11 height 11
type input "19"
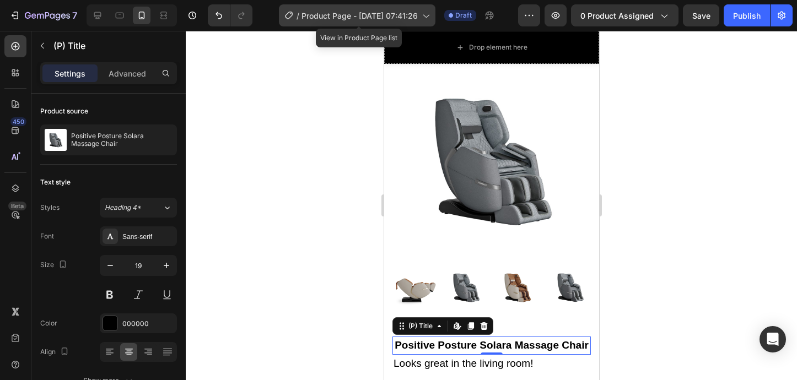
click at [418, 13] on span "Product Page - [DATE] 07:41:26" at bounding box center [360, 16] width 116 height 12
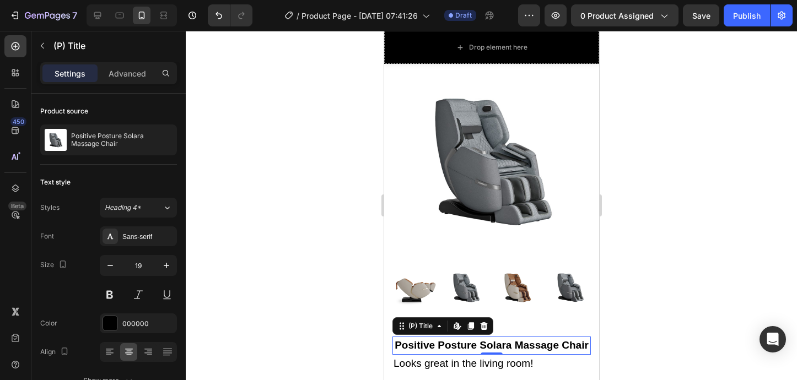
click at [670, 120] on div at bounding box center [491, 206] width 611 height 350
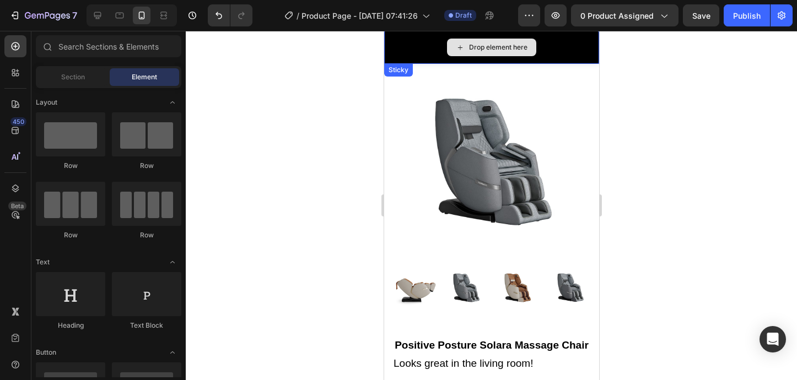
scroll to position [0, 0]
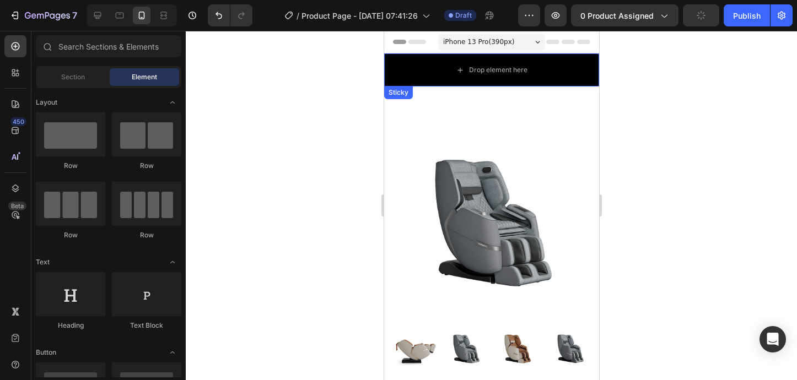
click at [406, 93] on div "Sticky" at bounding box center [398, 93] width 24 height 10
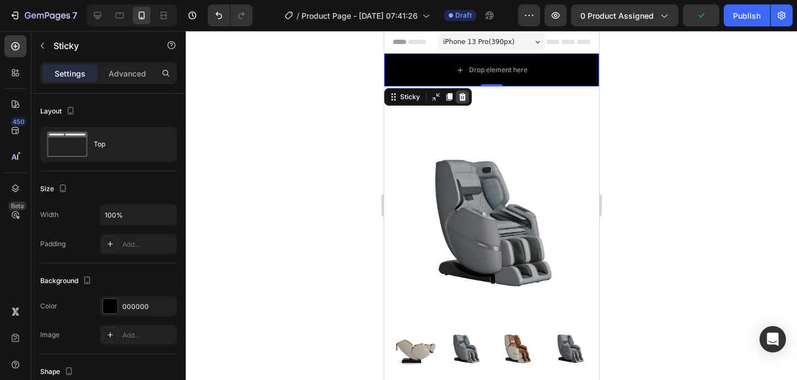
click at [461, 96] on icon at bounding box center [462, 97] width 7 height 8
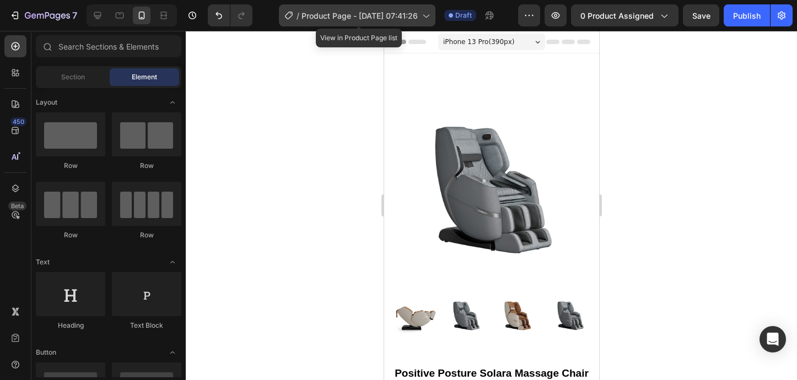
click at [418, 17] on span "Product Page - [DATE] 07:41:26" at bounding box center [360, 16] width 116 height 12
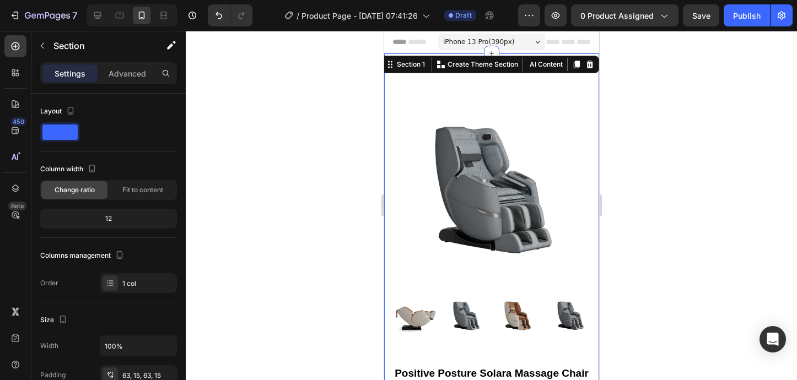
click at [515, 46] on div "iPhone 13 Pro ( 390 px)" at bounding box center [491, 42] width 107 height 17
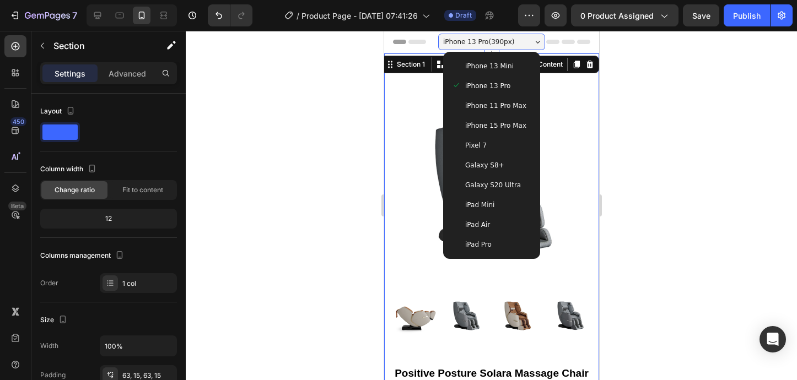
click at [501, 126] on span "iPhone 15 Pro Max" at bounding box center [495, 125] width 61 height 11
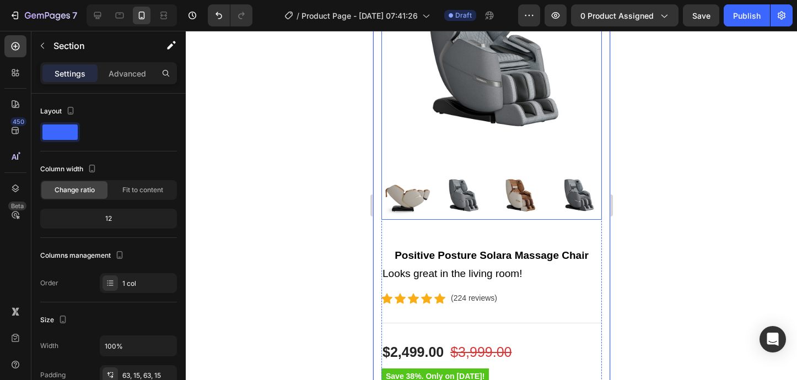
scroll to position [185, 0]
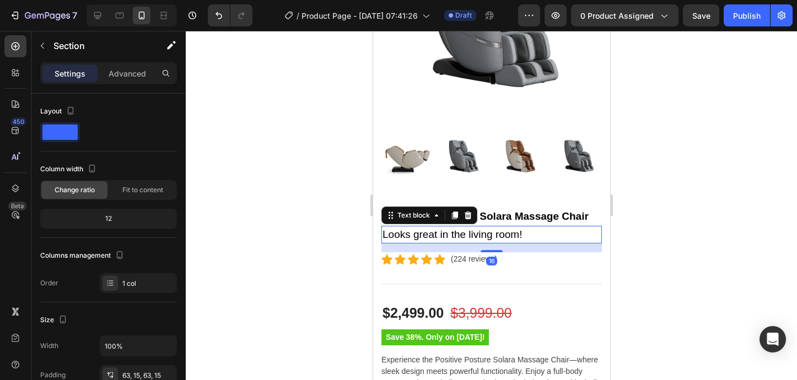
click at [517, 238] on p "Looks great in the living room!" at bounding box center [491, 235] width 218 height 16
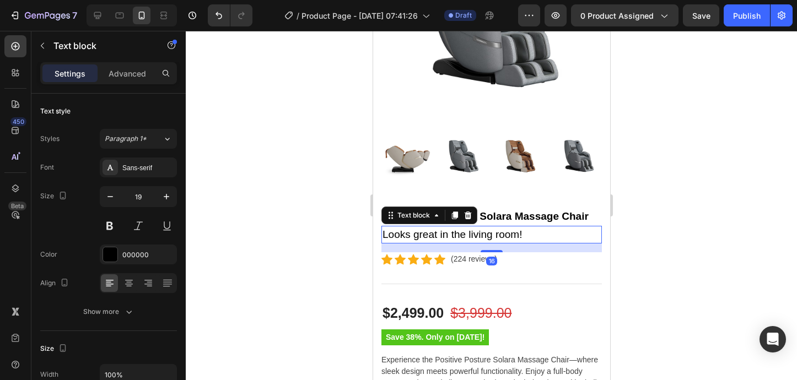
click at [525, 233] on p "Looks great in the living room!" at bounding box center [491, 235] width 218 height 16
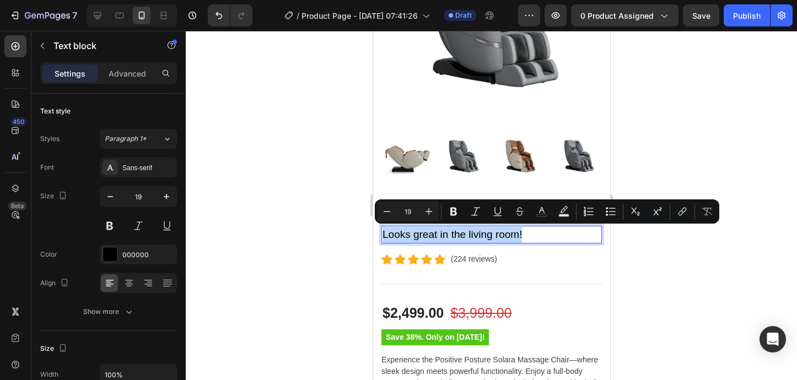
drag, startPoint x: 525, startPoint y: 233, endPoint x: 384, endPoint y: 233, distance: 140.6
click at [384, 233] on p "Looks great in the living room!" at bounding box center [491, 235] width 218 height 16
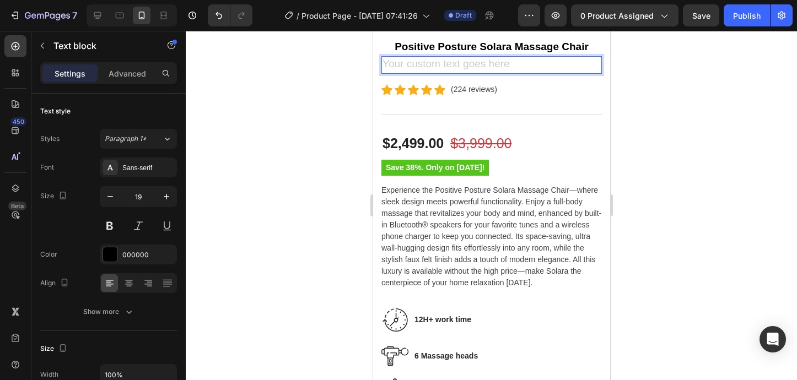
scroll to position [356, 0]
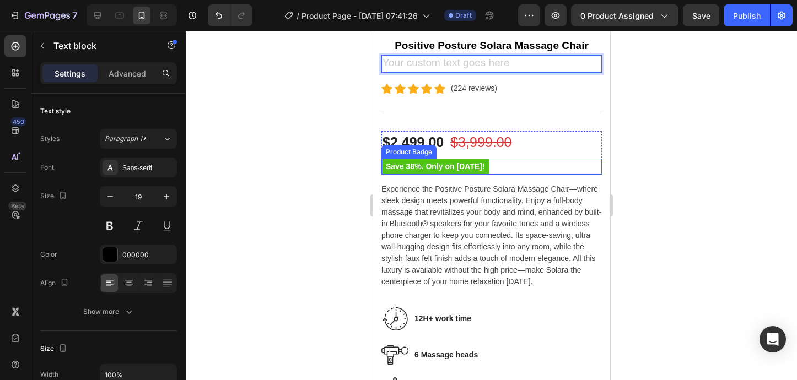
click at [449, 171] on pre "Save 38%. Only on [DATE]!" at bounding box center [435, 167] width 108 height 16
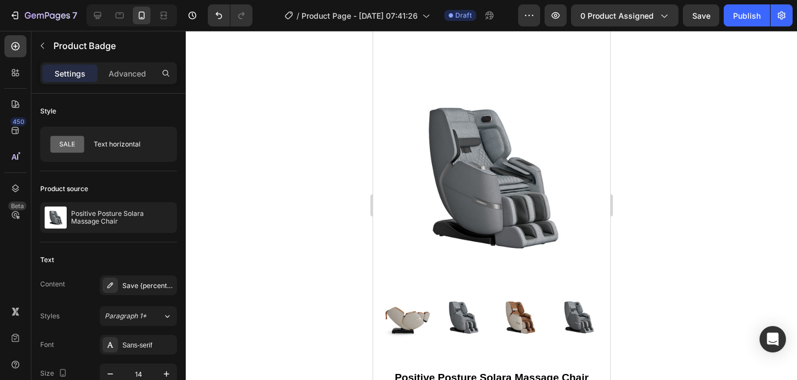
scroll to position [0, 0]
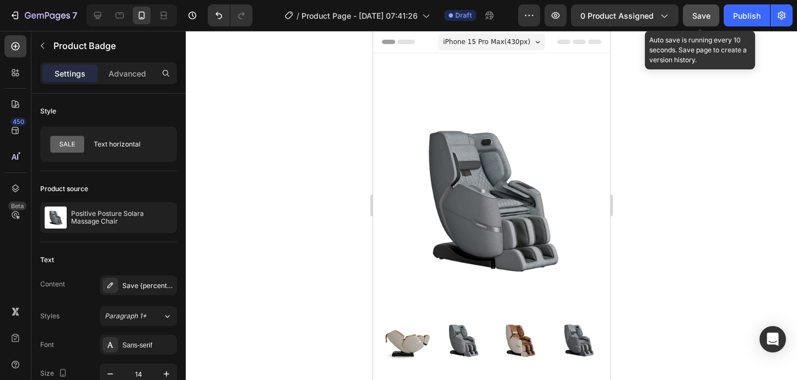
click at [708, 20] on div "Save" at bounding box center [702, 16] width 18 height 12
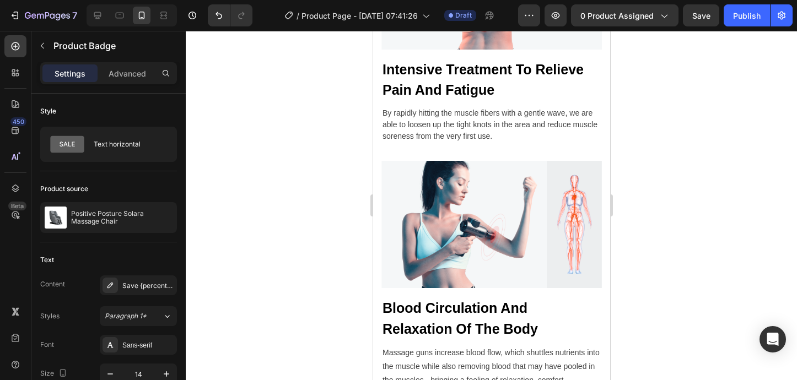
scroll to position [1671, 0]
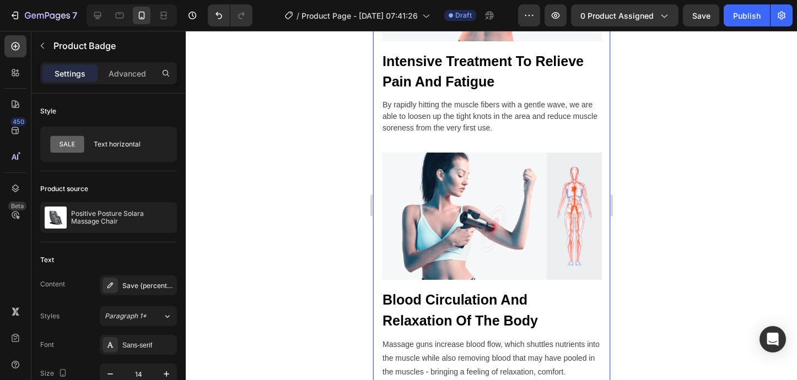
click at [682, 200] on div at bounding box center [491, 206] width 611 height 350
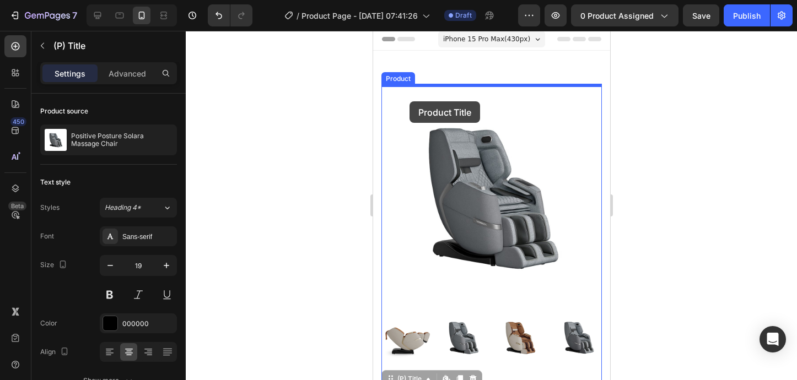
scroll to position [0, 0]
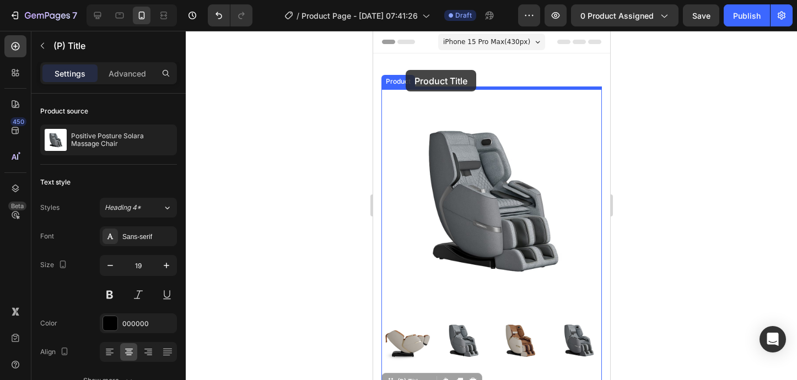
drag, startPoint x: 398, startPoint y: 200, endPoint x: 405, endPoint y: 70, distance: 130.3
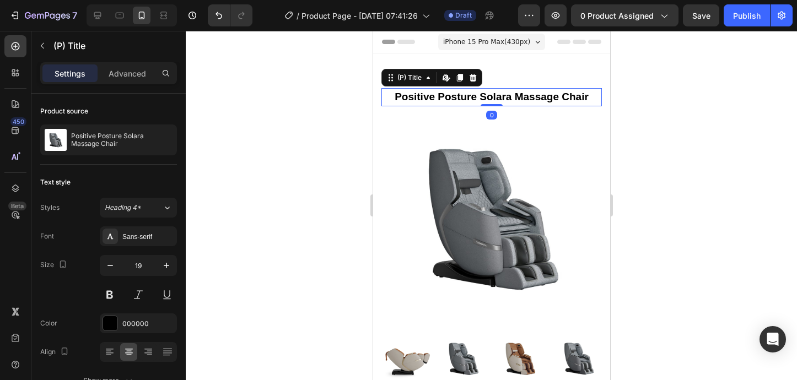
click at [635, 139] on div at bounding box center [491, 206] width 611 height 350
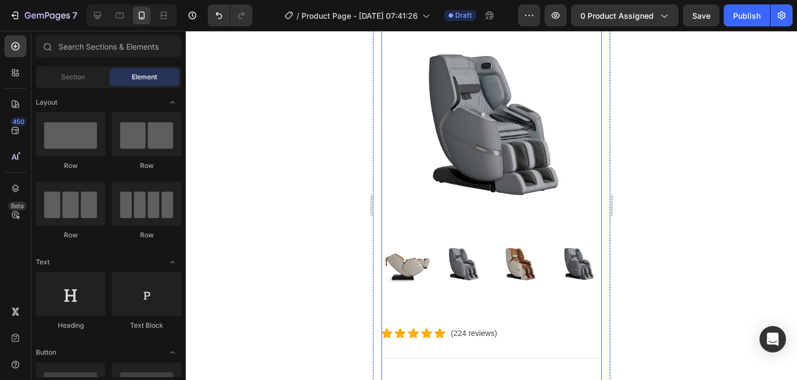
scroll to position [93, 0]
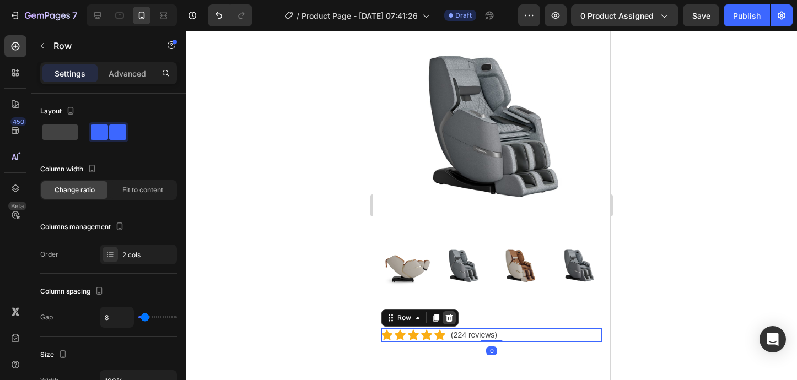
click at [447, 319] on icon at bounding box center [449, 318] width 7 height 8
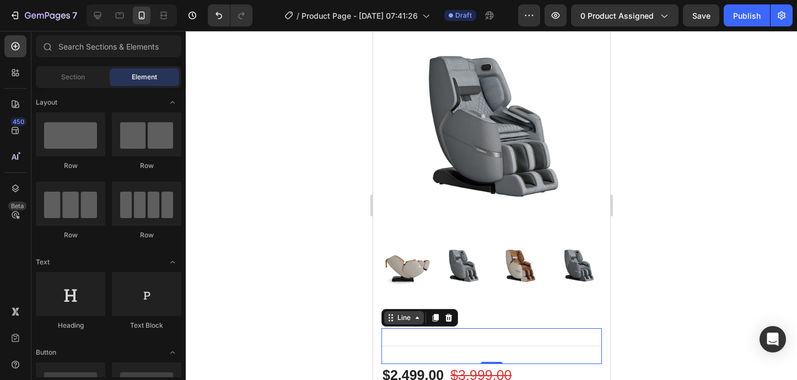
click at [395, 324] on div "Line" at bounding box center [404, 318] width 40 height 13
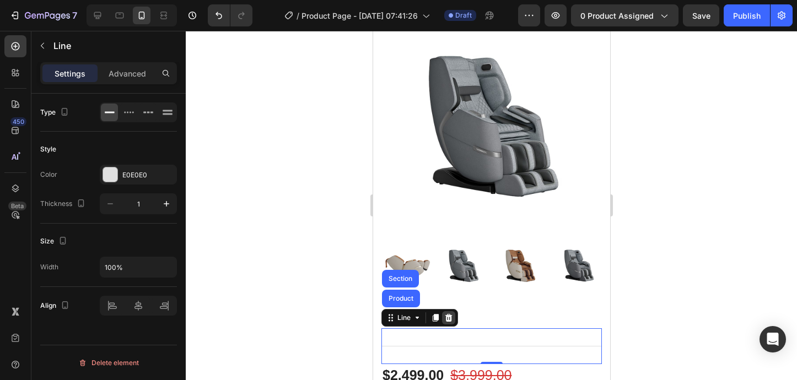
click at [448, 320] on icon at bounding box center [448, 318] width 7 height 8
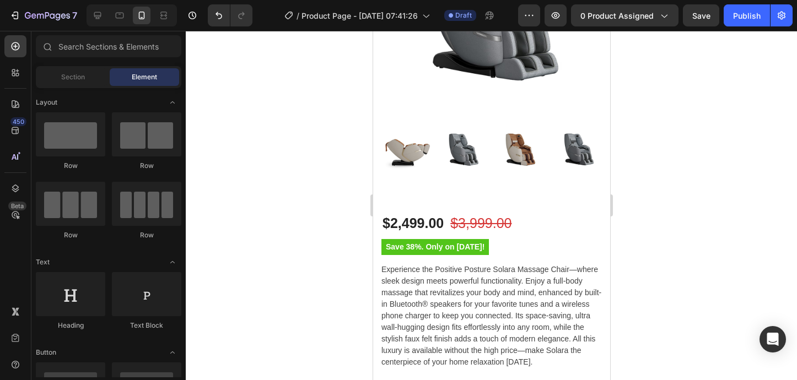
scroll to position [192, 0]
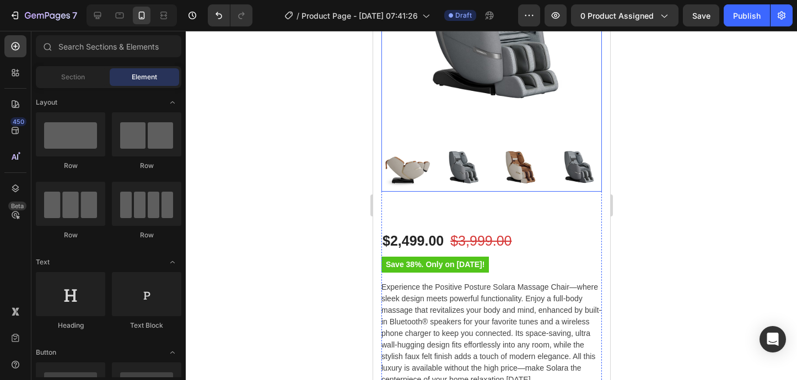
click at [557, 175] on img at bounding box center [576, 167] width 50 height 50
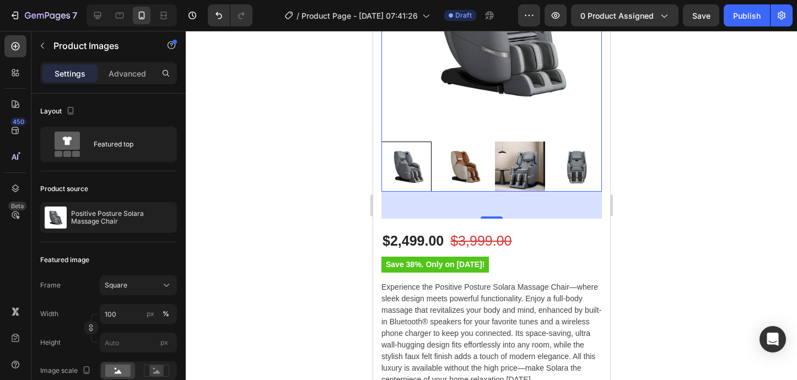
click at [530, 174] on img at bounding box center [520, 167] width 50 height 50
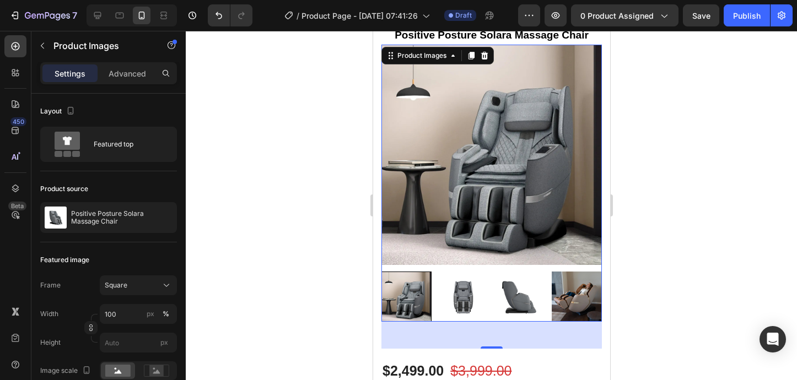
scroll to position [79, 0]
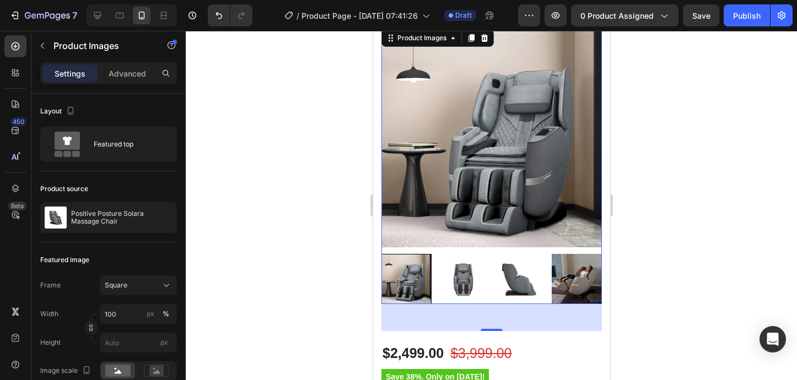
click at [564, 285] on img at bounding box center [576, 279] width 50 height 50
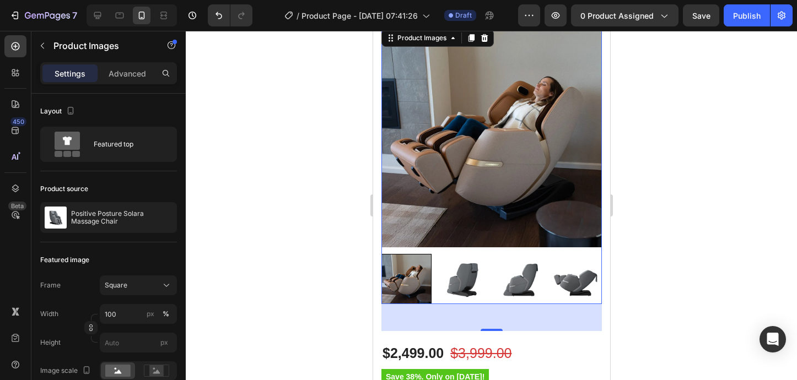
click at [410, 282] on div at bounding box center [406, 279] width 50 height 50
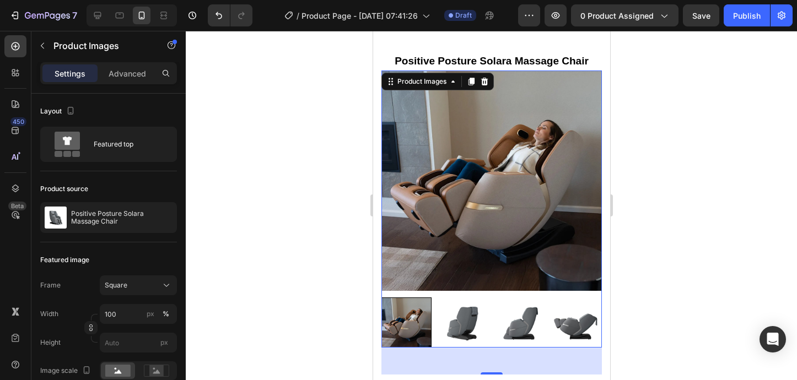
scroll to position [56, 0]
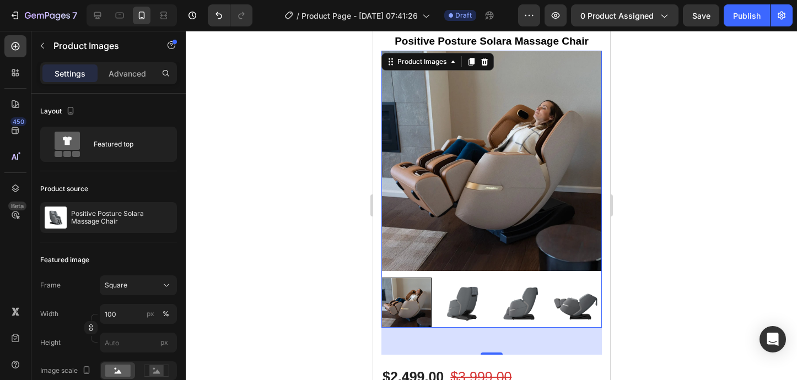
click at [526, 164] on img at bounding box center [491, 161] width 221 height 221
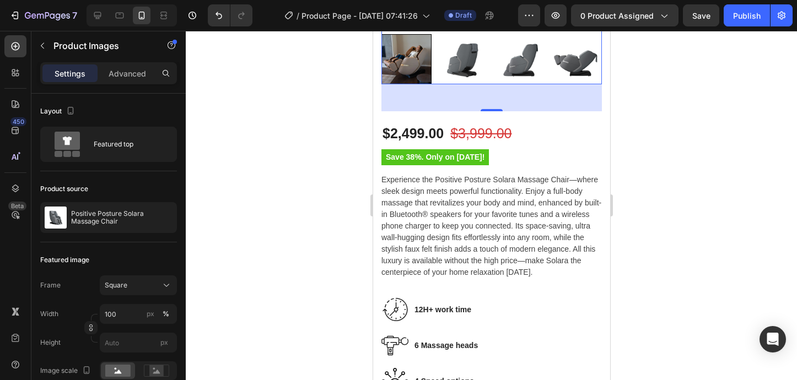
scroll to position [300, 0]
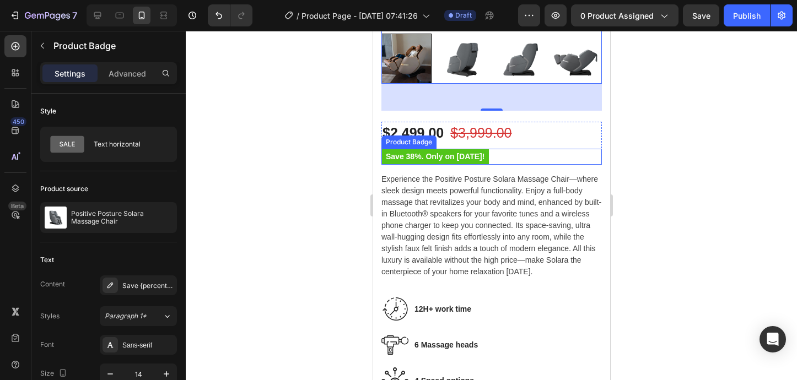
click at [487, 160] on pre "Save 38%. Only on [DATE]!" at bounding box center [435, 157] width 108 height 16
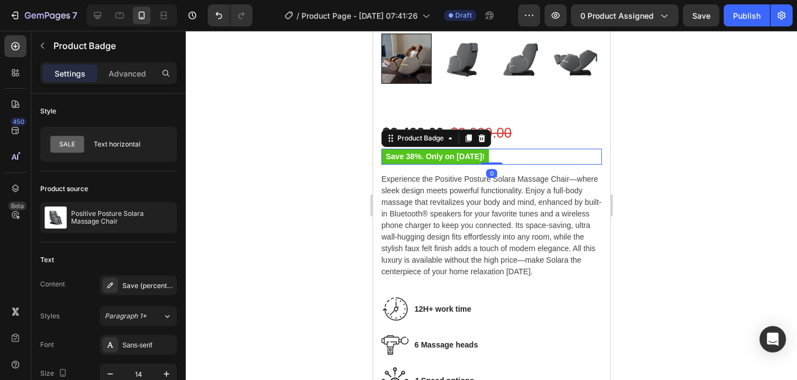
click at [480, 156] on pre "Save 38%. Only on [DATE]!" at bounding box center [435, 157] width 108 height 16
click at [643, 163] on div at bounding box center [491, 206] width 611 height 350
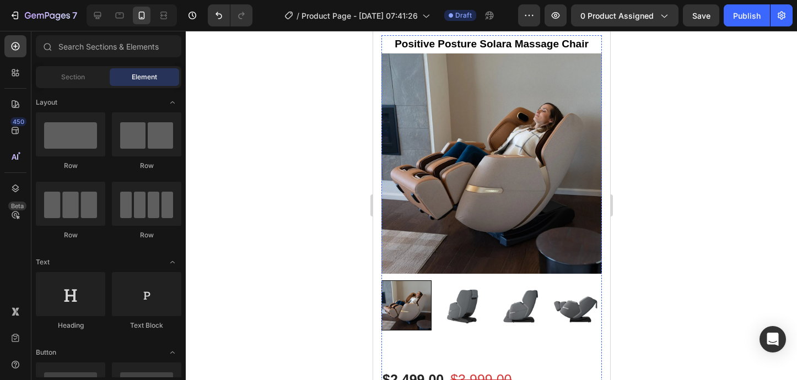
scroll to position [0, 0]
